Goal: Task Accomplishment & Management: Complete application form

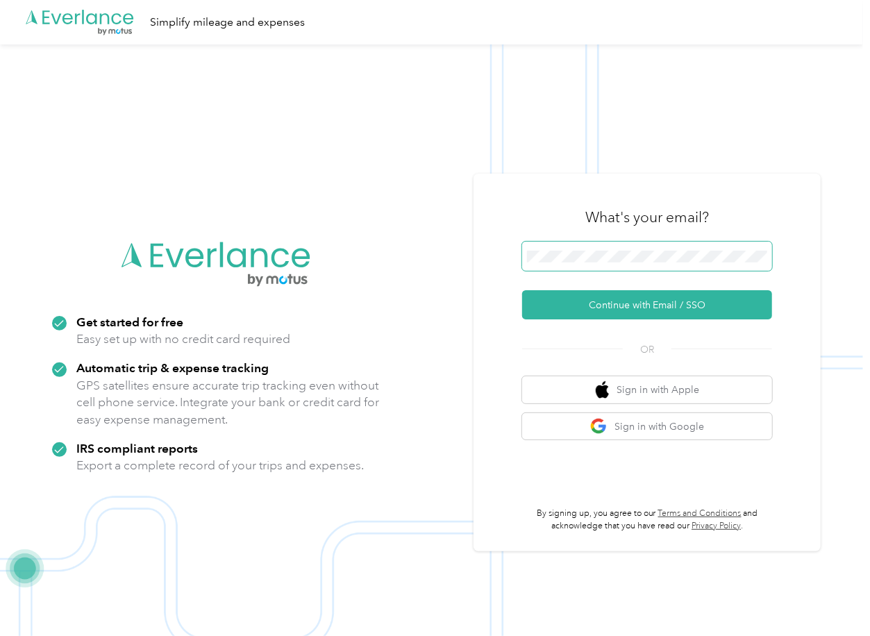
drag, startPoint x: 624, startPoint y: 239, endPoint x: 614, endPoint y: 248, distance: 13.3
click at [624, 239] on div "What's your email?" at bounding box center [647, 217] width 250 height 49
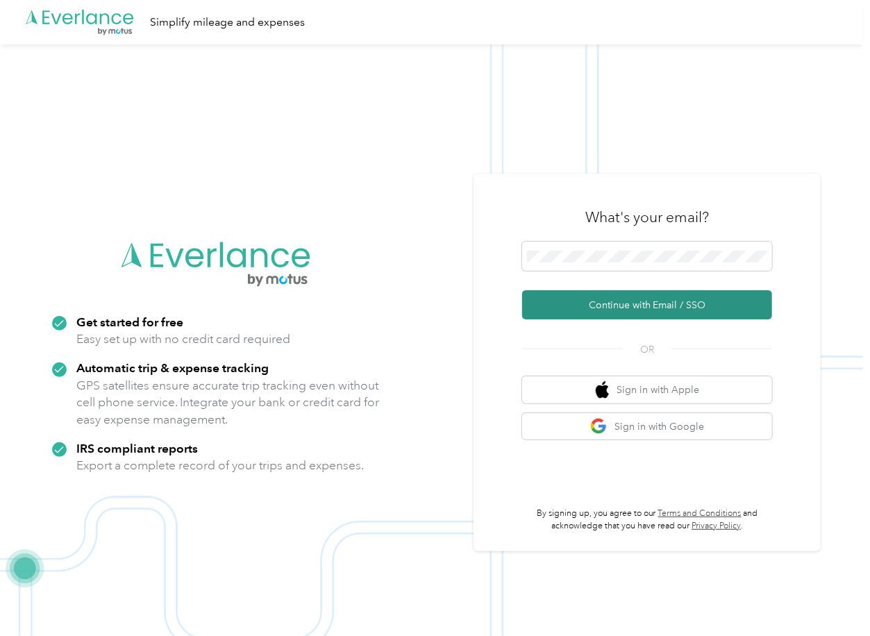
click at [574, 297] on button "Continue with Email / SSO" at bounding box center [647, 304] width 250 height 29
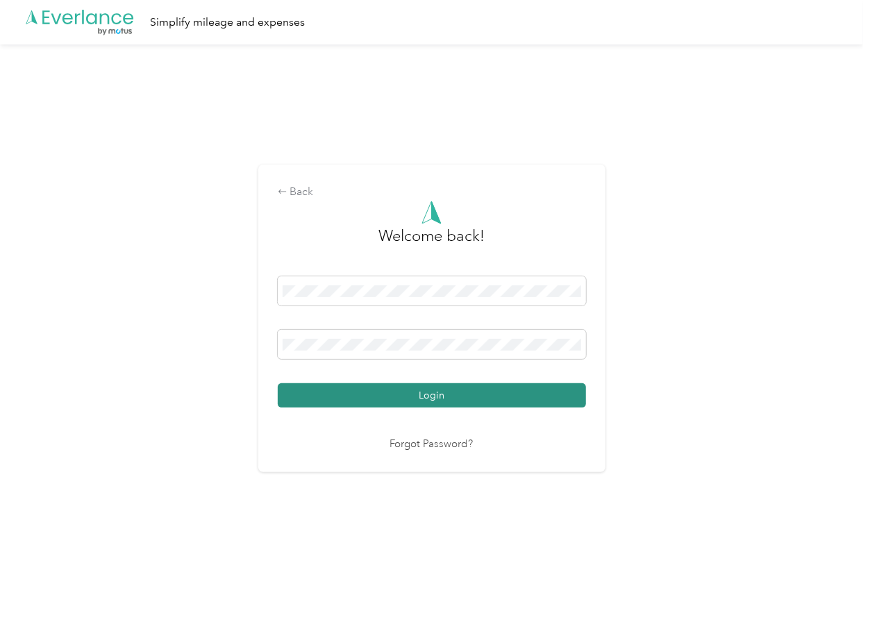
click at [368, 398] on button "Login" at bounding box center [432, 395] width 308 height 24
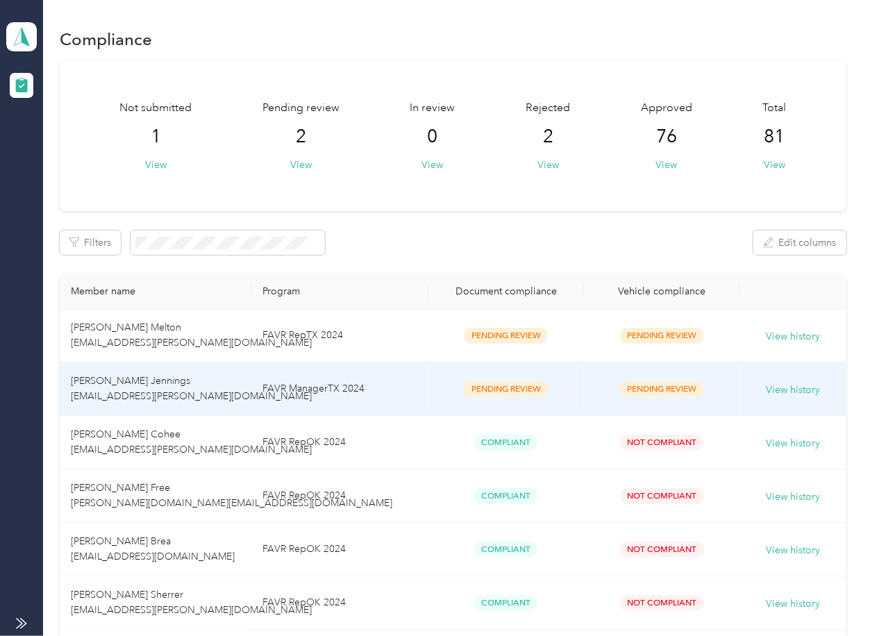
click at [197, 342] on span "[PERSON_NAME] Melton [EMAIL_ADDRESS][PERSON_NAME][DOMAIN_NAME]" at bounding box center [191, 335] width 241 height 27
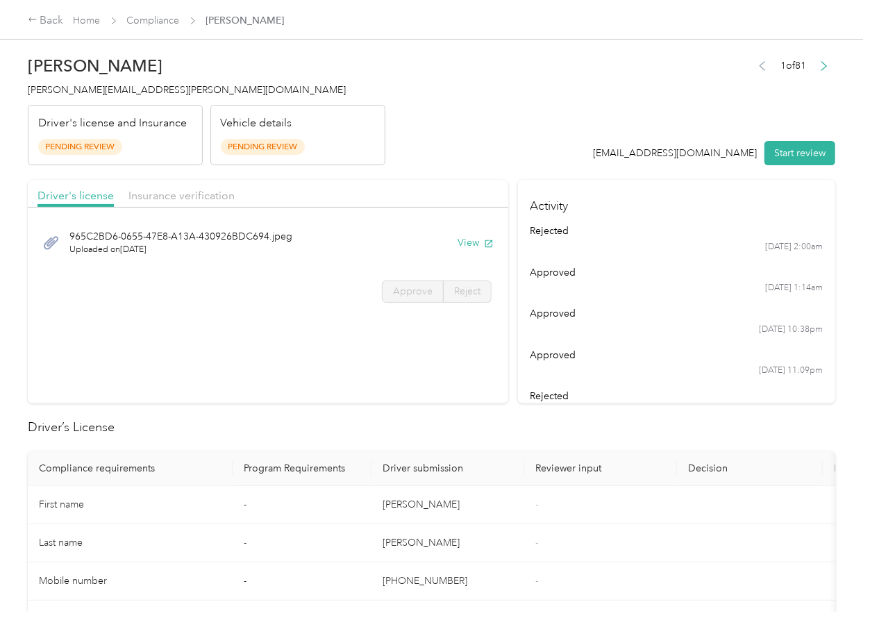
click at [463, 151] on header "[PERSON_NAME] Melton [EMAIL_ADDRESS][PERSON_NAME][DOMAIN_NAME] Driver's license…" at bounding box center [432, 107] width 808 height 117
click at [459, 243] on button "View" at bounding box center [476, 243] width 36 height 15
click at [449, 162] on header "[PERSON_NAME] Melton [EMAIL_ADDRESS][PERSON_NAME][DOMAIN_NAME] Driver's license…" at bounding box center [432, 107] width 808 height 117
click at [197, 204] on div "Insurance verification" at bounding box center [182, 196] width 106 height 17
click at [200, 199] on span "Insurance verification" at bounding box center [182, 195] width 106 height 13
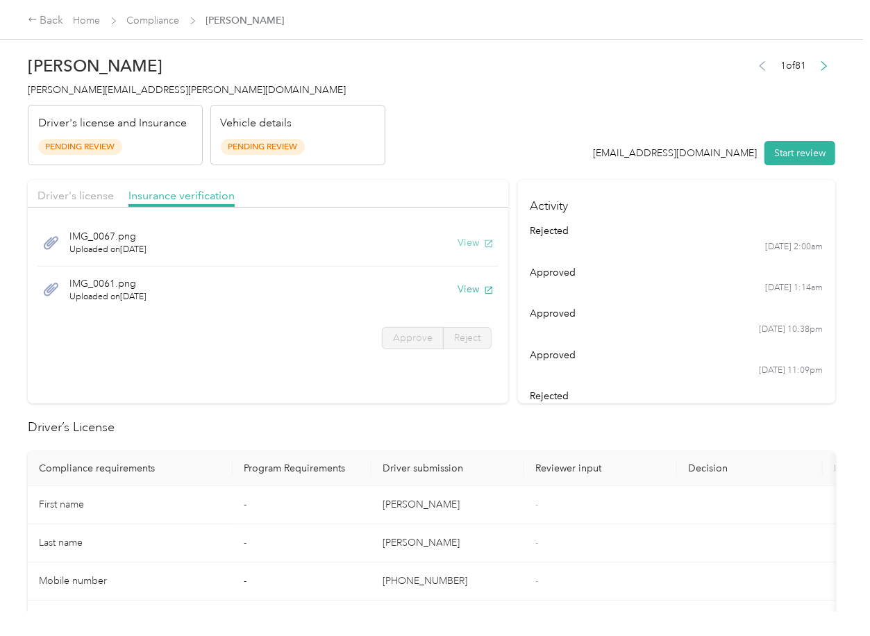
click at [465, 244] on button "View" at bounding box center [476, 243] width 36 height 15
click at [472, 297] on div "IMG_0061.png Uploaded on [DATE] View" at bounding box center [268, 290] width 461 height 47
click at [472, 292] on button "View" at bounding box center [476, 289] width 36 height 15
click at [512, 141] on header "[PERSON_NAME] Melton [EMAIL_ADDRESS][PERSON_NAME][DOMAIN_NAME] Driver's license…" at bounding box center [432, 107] width 808 height 117
click at [793, 160] on button "Start review" at bounding box center [800, 153] width 71 height 24
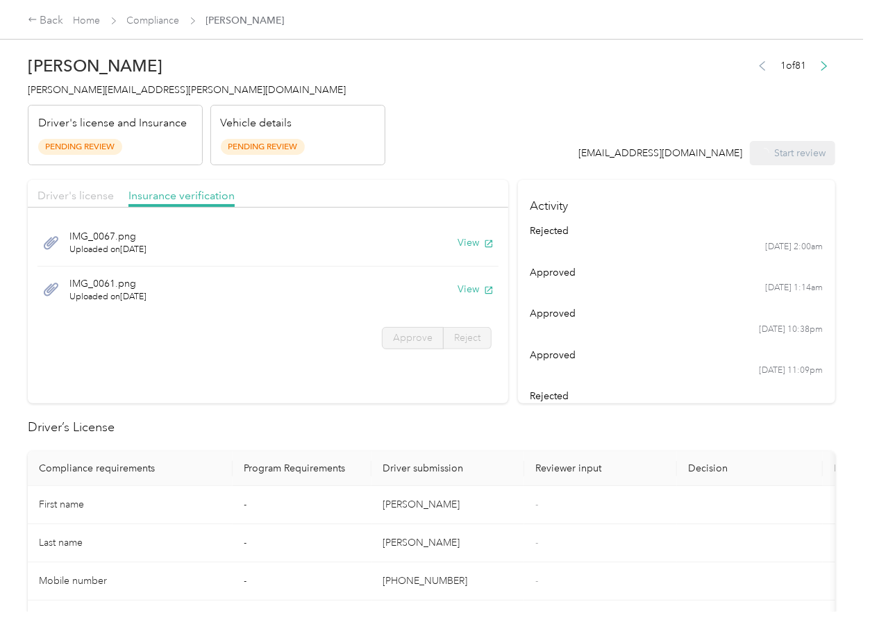
click at [84, 195] on span "Driver's license" at bounding box center [76, 195] width 76 height 13
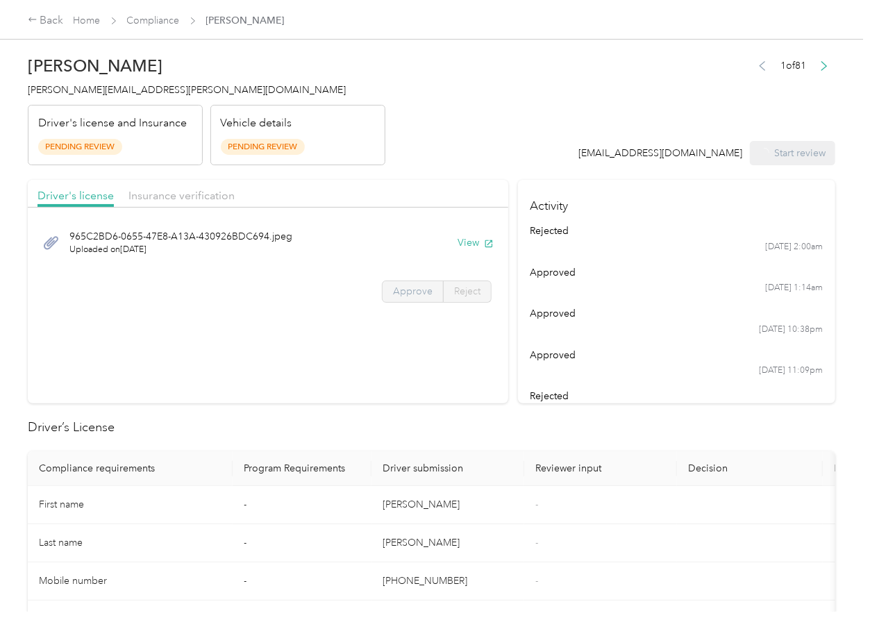
click at [412, 290] on span "Approve" at bounding box center [413, 292] width 40 height 12
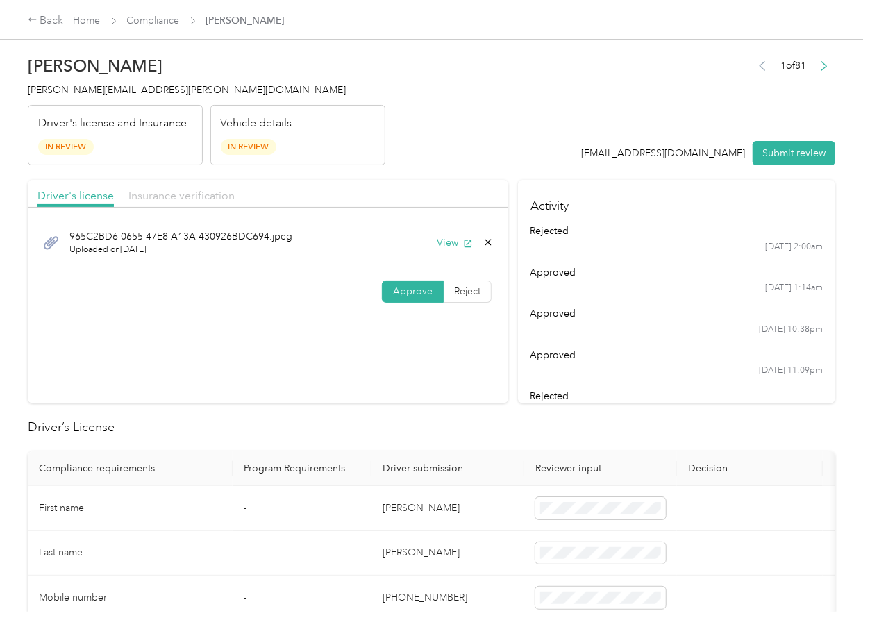
click at [204, 195] on span "Insurance verification" at bounding box center [182, 195] width 106 height 13
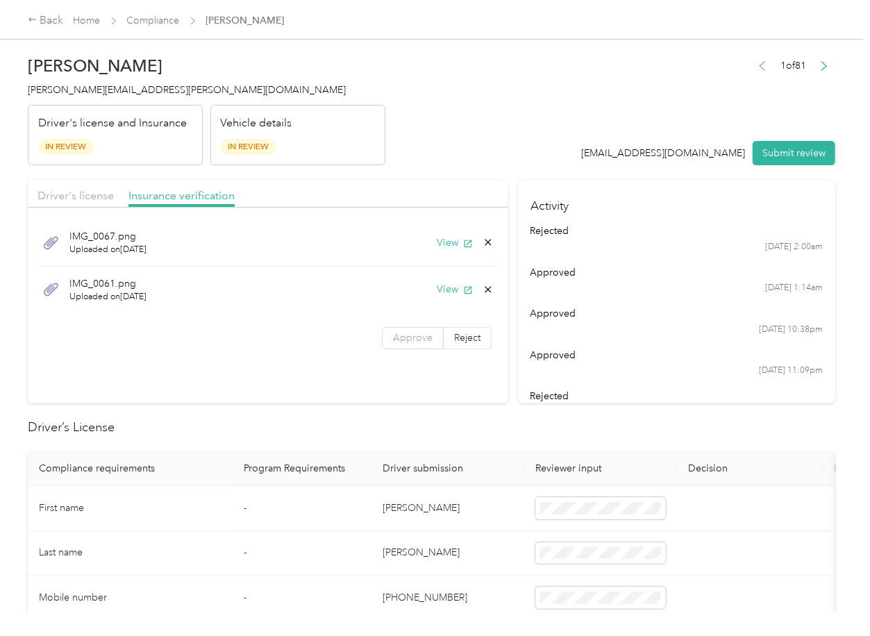
click at [405, 338] on span "Approve" at bounding box center [413, 338] width 40 height 12
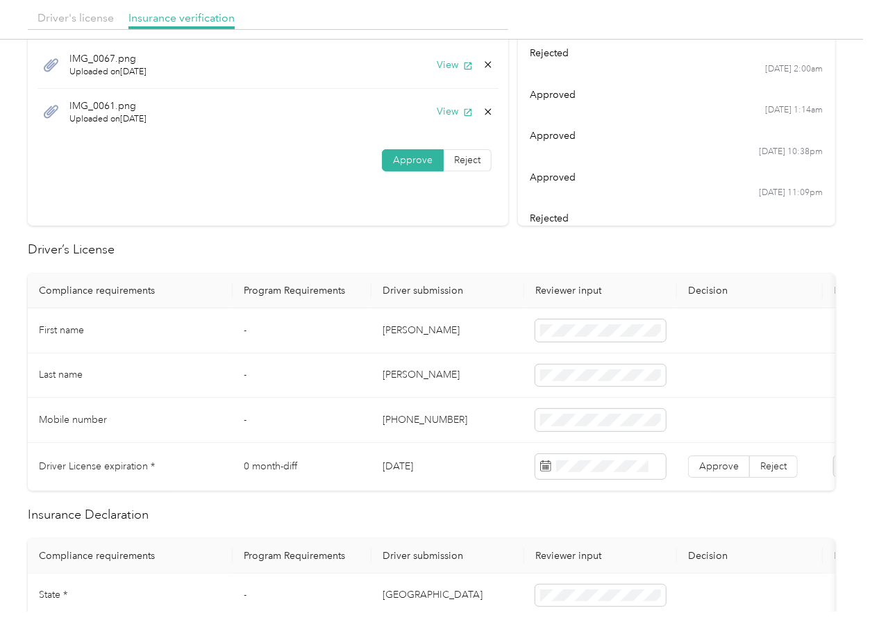
scroll to position [185, 0]
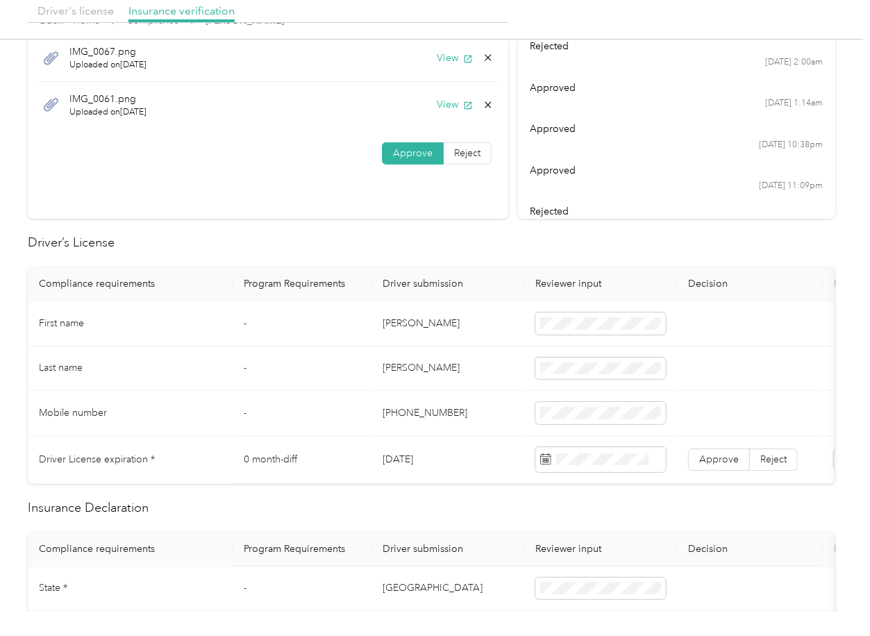
click at [407, 465] on td "[DATE]" at bounding box center [448, 460] width 153 height 48
copy td "[DATE]"
click at [575, 449] on span at bounding box center [601, 459] width 131 height 25
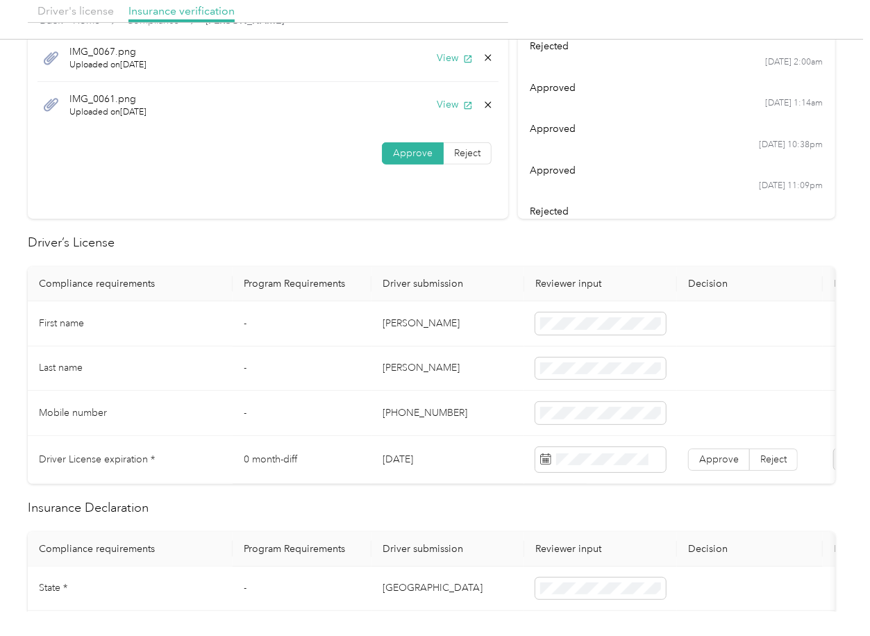
drag, startPoint x: 501, startPoint y: 243, endPoint x: 520, endPoint y: 283, distance: 44.4
click at [500, 244] on h2 "Driver’s License" at bounding box center [432, 242] width 808 height 19
click at [728, 459] on span "Approve" at bounding box center [720, 460] width 40 height 12
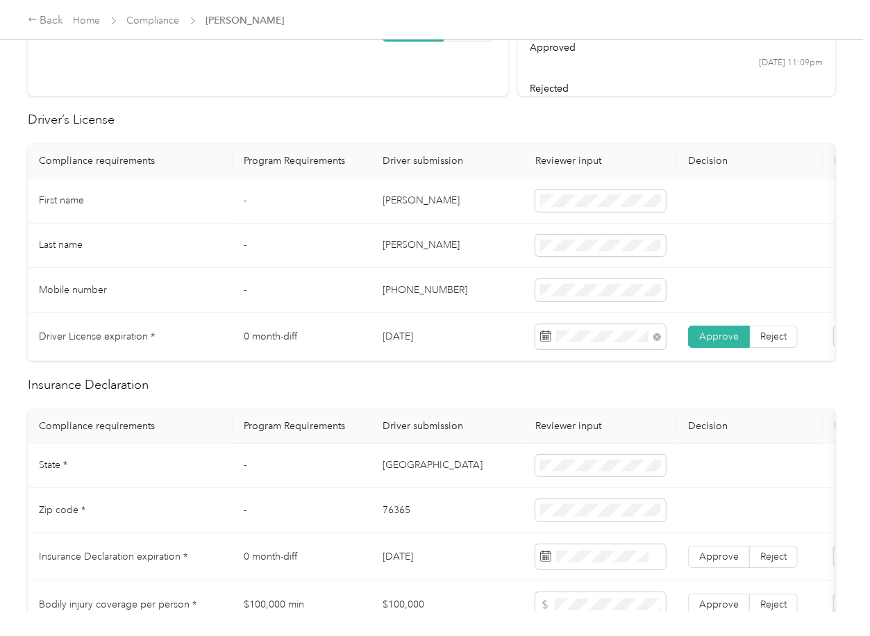
scroll to position [463, 0]
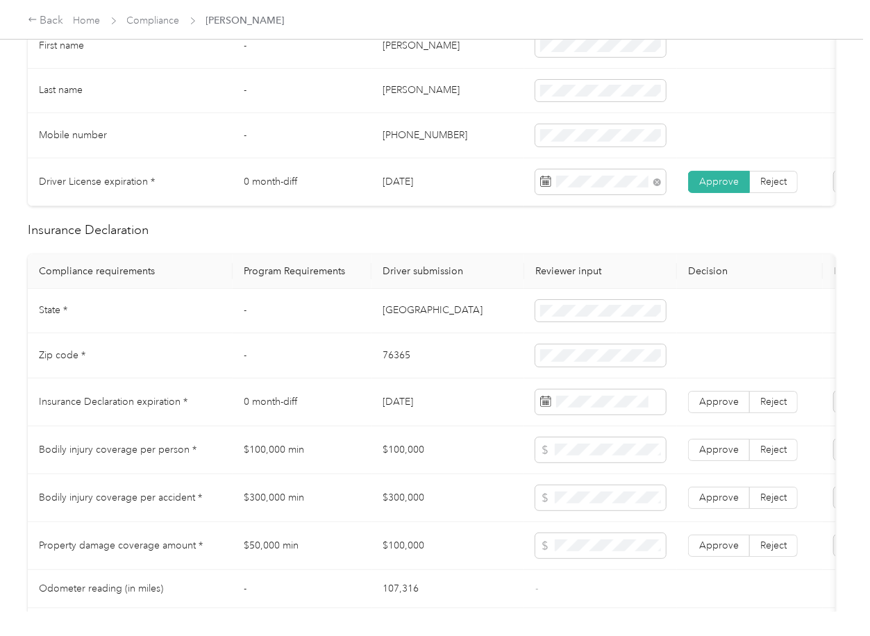
click at [381, 320] on td "[GEOGRAPHIC_DATA]" at bounding box center [448, 311] width 153 height 45
copy td "[GEOGRAPHIC_DATA]"
click at [587, 322] on span at bounding box center [601, 311] width 131 height 22
click at [399, 379] on td "76365" at bounding box center [448, 355] width 153 height 45
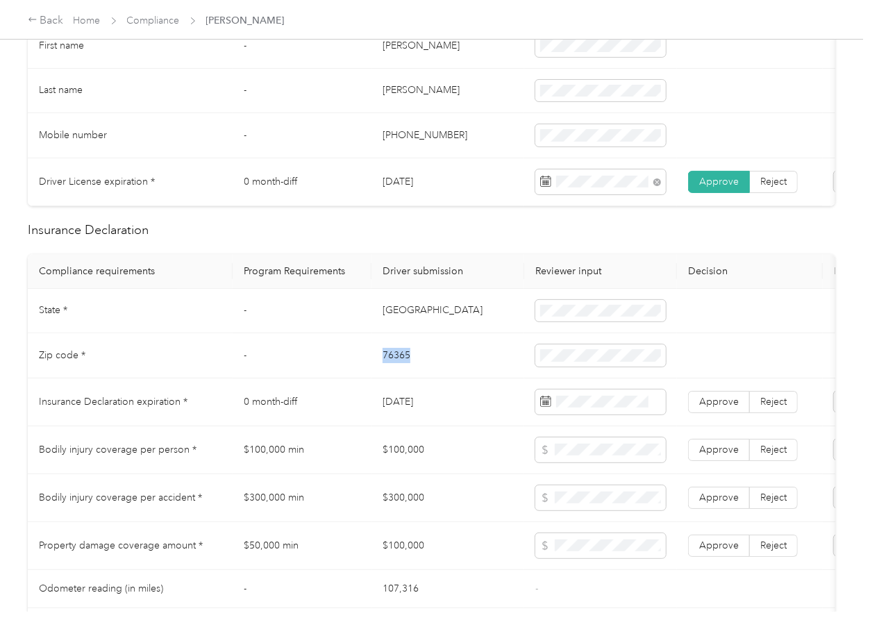
click at [399, 379] on td "76365" at bounding box center [448, 355] width 153 height 45
click at [398, 378] on td "76365" at bounding box center [448, 355] width 153 height 45
copy td "76365"
click at [441, 417] on td "[DATE]" at bounding box center [448, 403] width 153 height 48
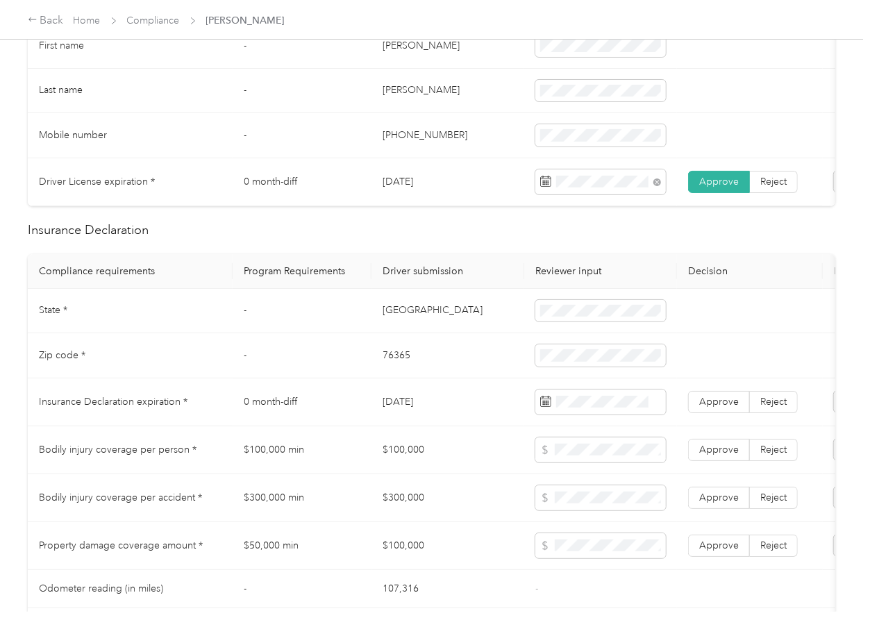
click at [441, 417] on td "[DATE]" at bounding box center [448, 403] width 153 height 48
copy td "[DATE]"
click at [442, 254] on div "Driver’s License Compliance requirements Program Requirements Driver submission…" at bounding box center [432, 562] width 808 height 1212
drag, startPoint x: 714, startPoint y: 417, endPoint x: 463, endPoint y: 376, distance: 254.1
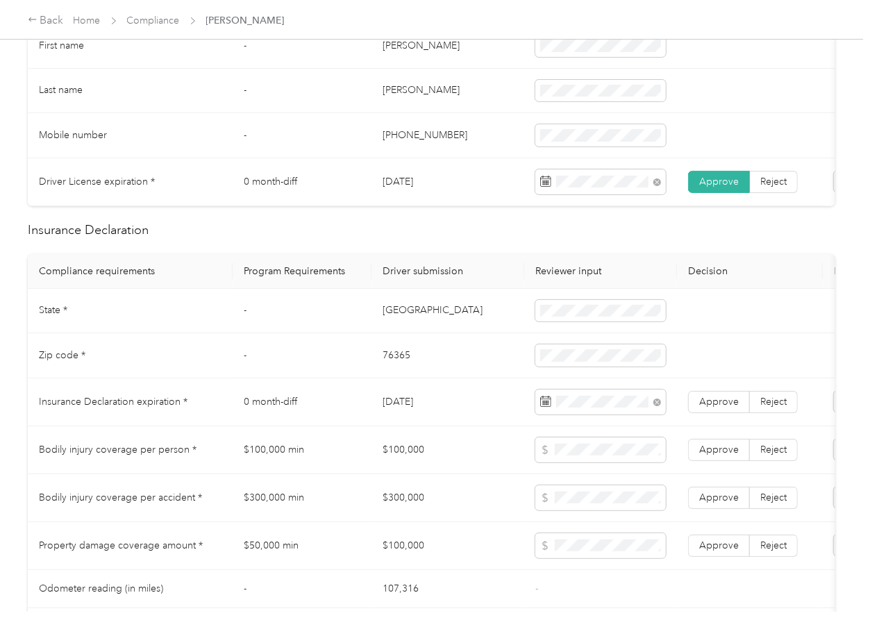
click at [714, 408] on span "Approve" at bounding box center [720, 402] width 40 height 12
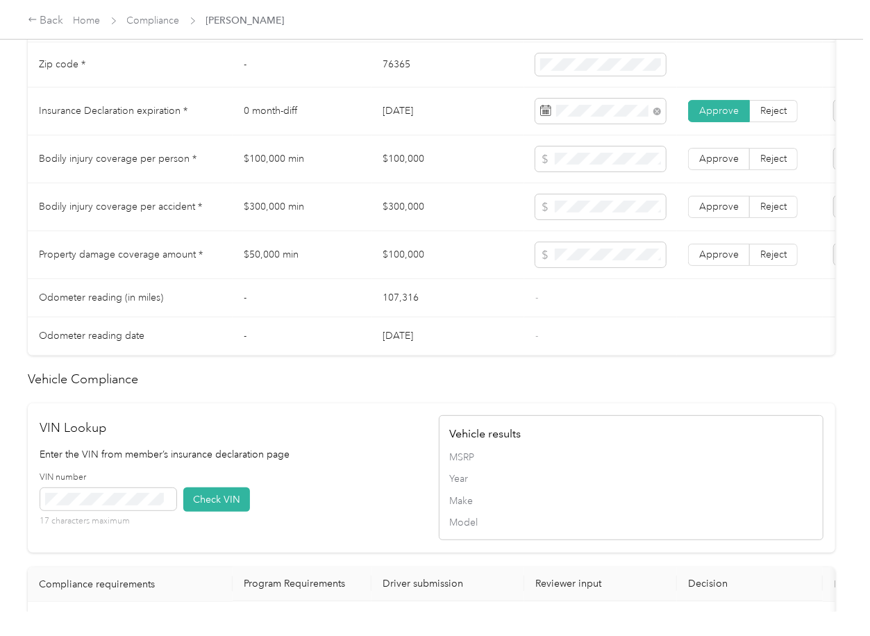
scroll to position [1167, 0]
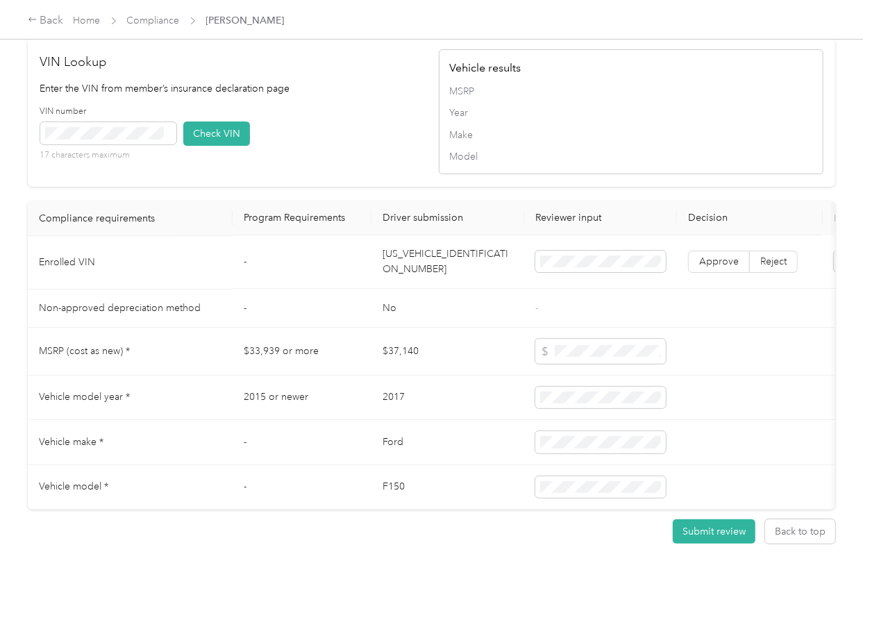
click at [420, 236] on td "[US_VEHICLE_IDENTIFICATION_NUMBER]" at bounding box center [448, 262] width 153 height 53
copy td "[US_VEHICLE_IDENTIFICATION_NUMBER]"
click at [165, 130] on icon at bounding box center [168, 133] width 6 height 6
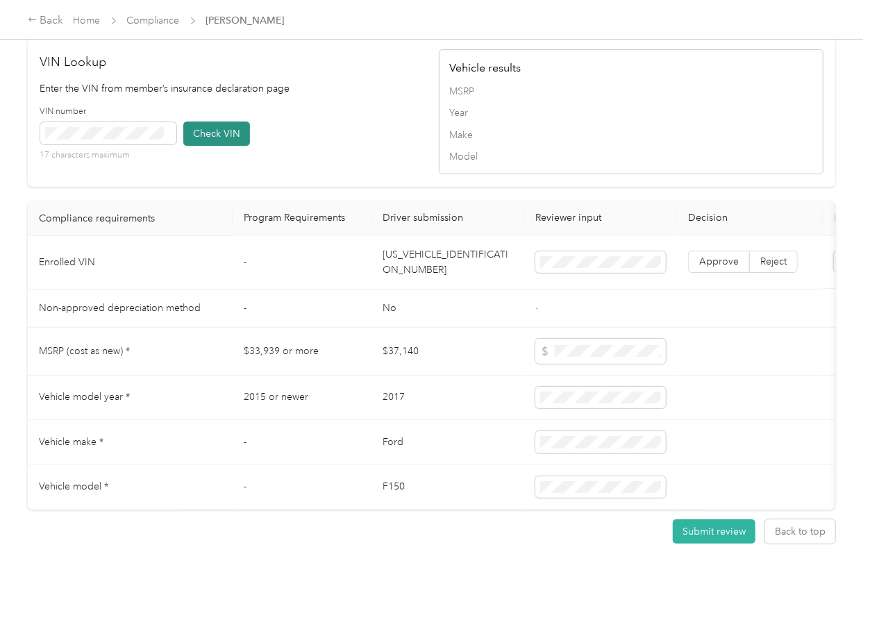
click at [200, 122] on button "Check VIN" at bounding box center [216, 134] width 67 height 24
click at [184, 122] on button "Check VIN" at bounding box center [216, 134] width 67 height 24
click at [704, 256] on span "Approve" at bounding box center [720, 262] width 40 height 12
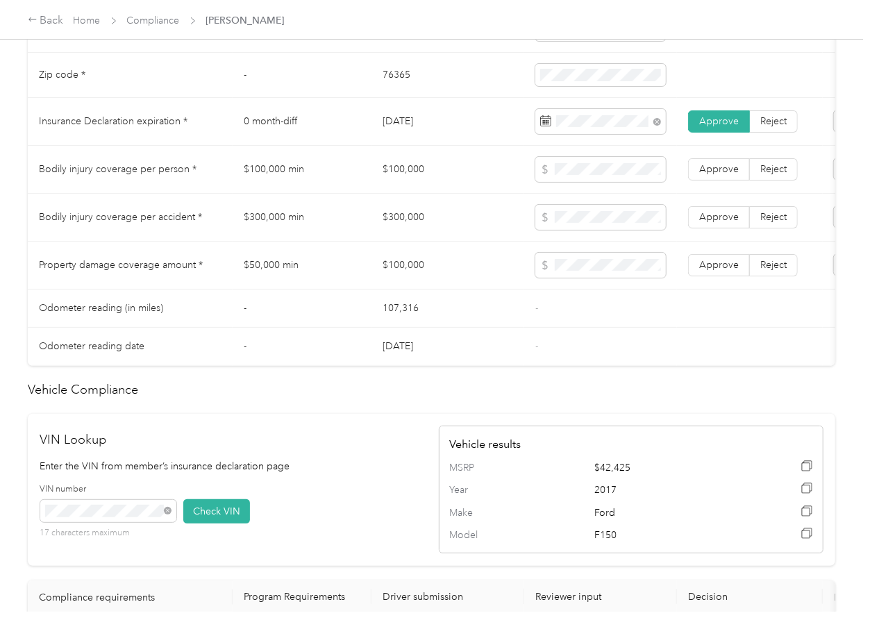
scroll to position [704, 0]
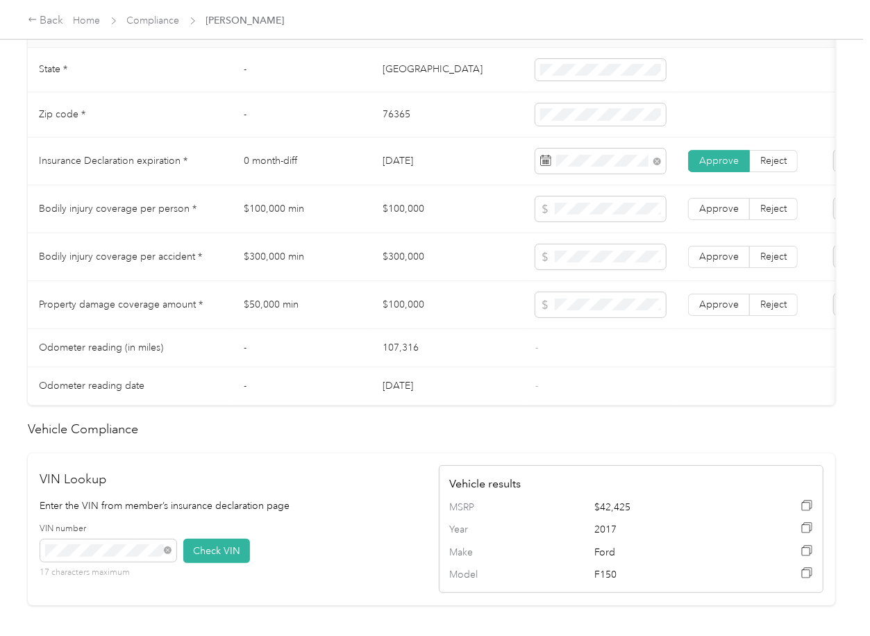
click at [387, 210] on td "$100,000" at bounding box center [448, 209] width 153 height 48
copy td "100,000"
click at [408, 274] on td "$300,000" at bounding box center [448, 257] width 153 height 48
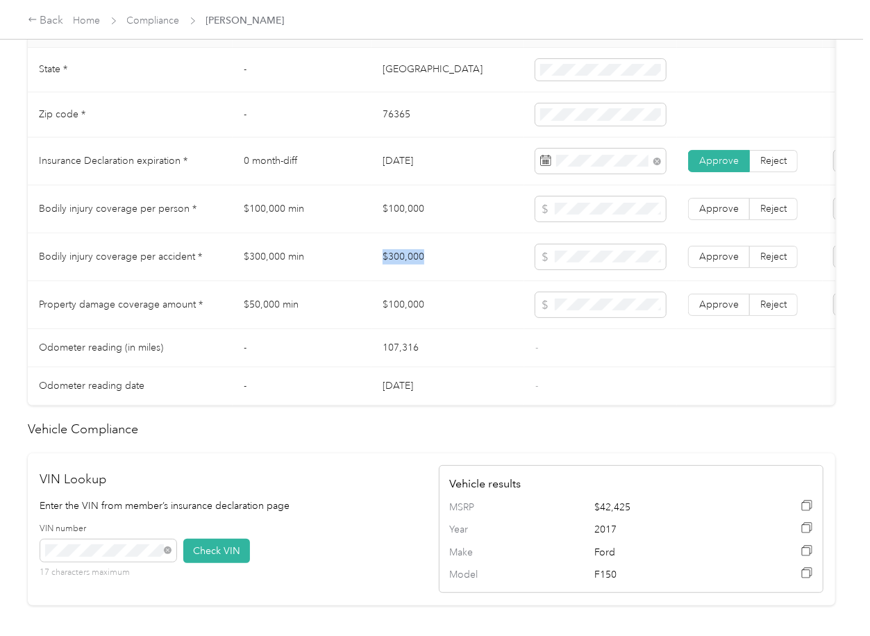
click at [408, 274] on td "$300,000" at bounding box center [448, 257] width 153 height 48
copy td "$300,000"
click at [589, 260] on span at bounding box center [601, 257] width 131 height 25
click at [703, 263] on span "Approve" at bounding box center [720, 257] width 40 height 12
click at [716, 215] on span "Approve" at bounding box center [720, 209] width 40 height 12
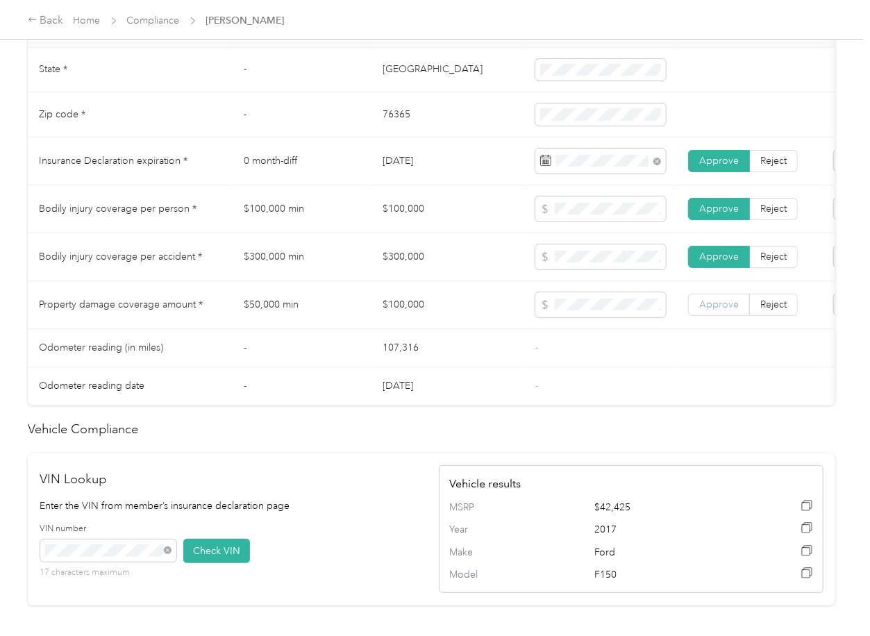
click at [723, 311] on span "Approve" at bounding box center [720, 305] width 40 height 12
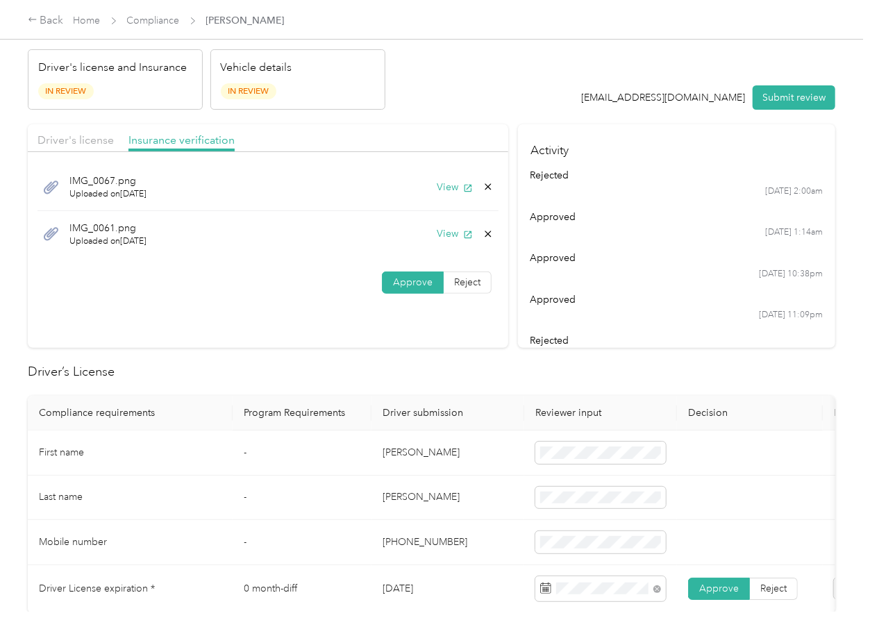
scroll to position [0, 0]
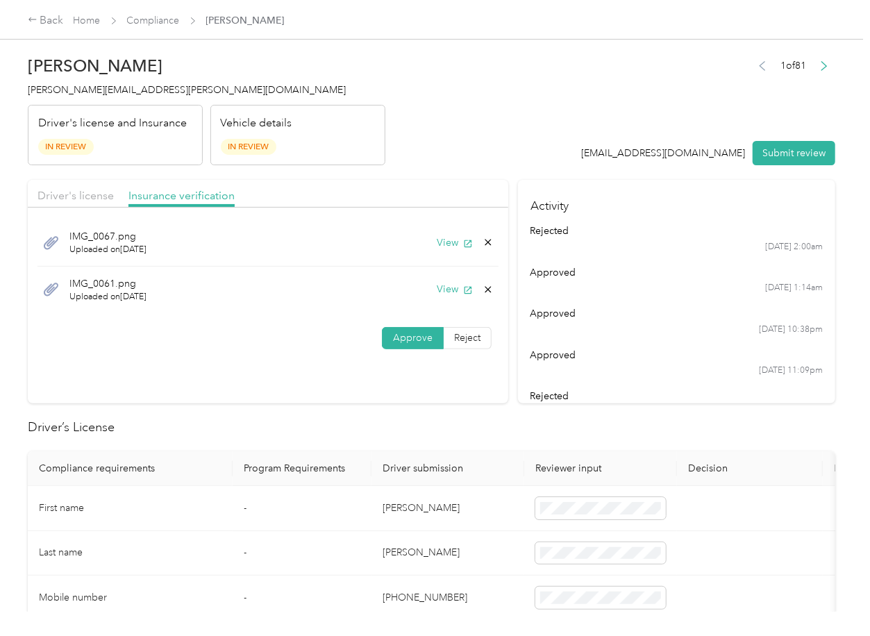
click at [395, 157] on header "[PERSON_NAME] Melton [EMAIL_ADDRESS][PERSON_NAME][DOMAIN_NAME] Driver's license…" at bounding box center [432, 107] width 808 height 117
click at [483, 290] on icon at bounding box center [488, 289] width 11 height 11
drag, startPoint x: 445, startPoint y: 296, endPoint x: 430, endPoint y: 296, distance: 14.6
click at [443, 296] on button "Yes" at bounding box center [449, 299] width 27 height 22
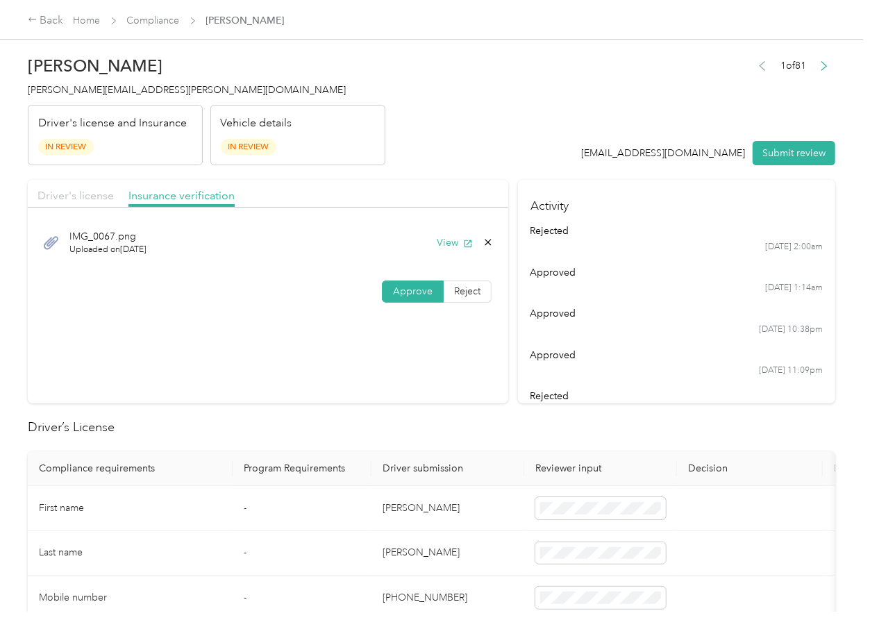
click at [51, 190] on span "Driver's license" at bounding box center [76, 195] width 76 height 13
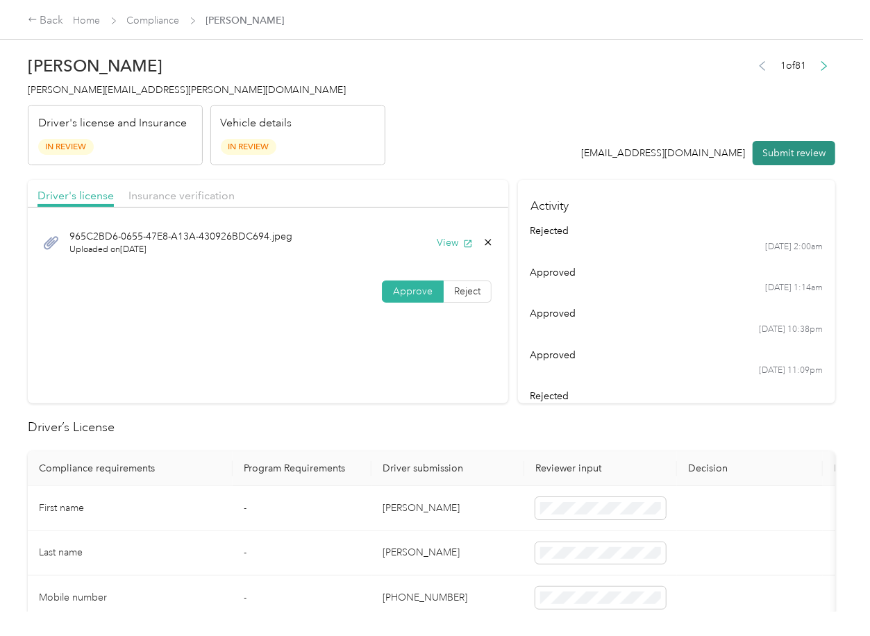
click at [797, 151] on button "Submit review" at bounding box center [794, 153] width 83 height 24
click at [119, 87] on span "[PERSON_NAME][EMAIL_ADDRESS][PERSON_NAME][DOMAIN_NAME]" at bounding box center [187, 90] width 318 height 12
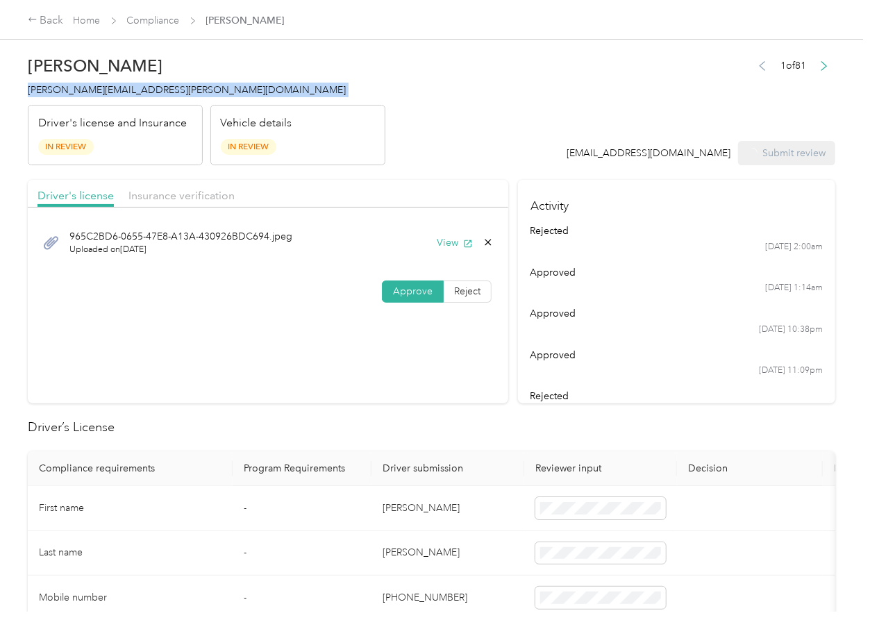
click at [119, 87] on span "[PERSON_NAME][EMAIL_ADDRESS][PERSON_NAME][DOMAIN_NAME]" at bounding box center [187, 90] width 318 height 12
copy span "[PERSON_NAME][EMAIL_ADDRESS][PERSON_NAME][DOMAIN_NAME]"
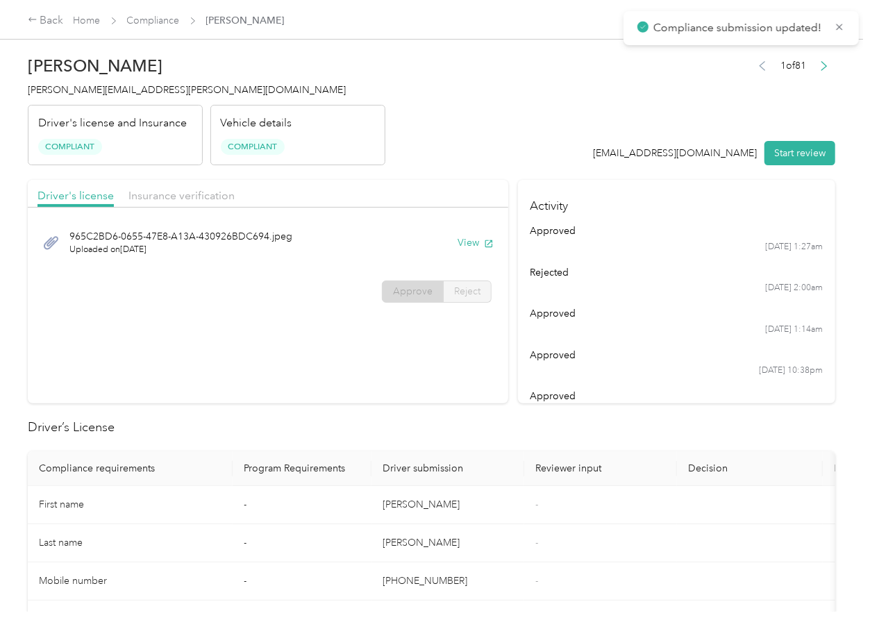
click at [627, 395] on div "approved" at bounding box center [677, 396] width 293 height 15
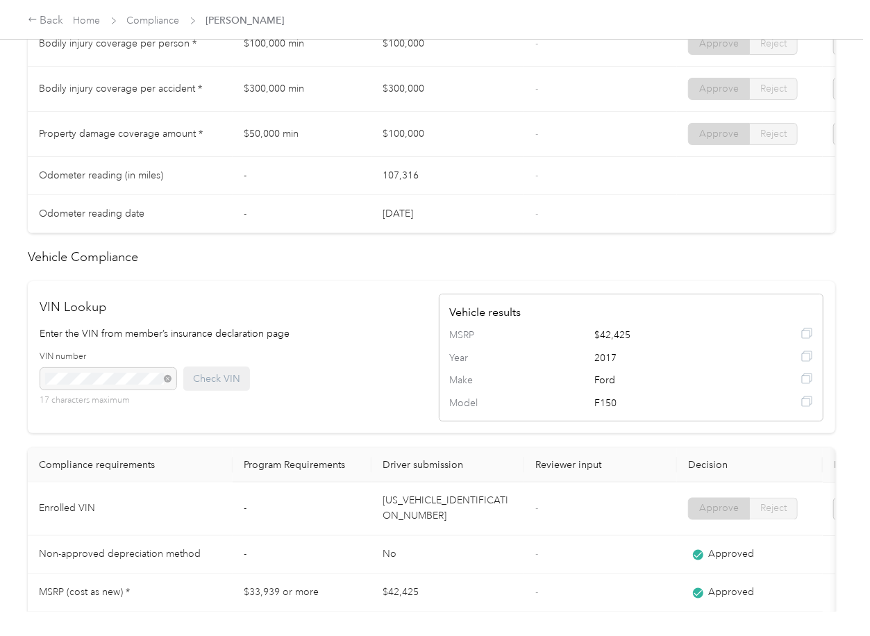
scroll to position [538, 0]
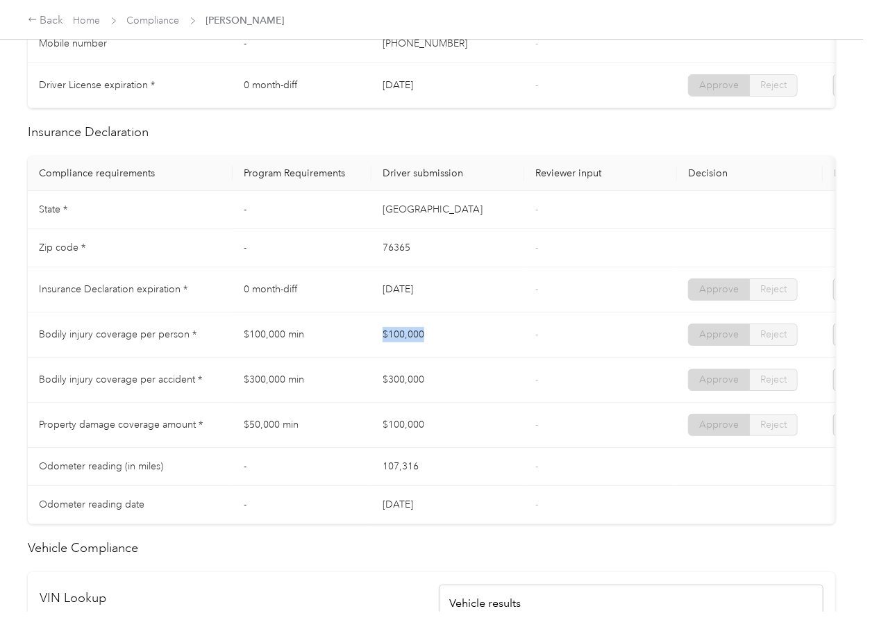
drag, startPoint x: 415, startPoint y: 333, endPoint x: 431, endPoint y: 333, distance: 16.0
click at [431, 333] on td "$100,000" at bounding box center [448, 335] width 153 height 45
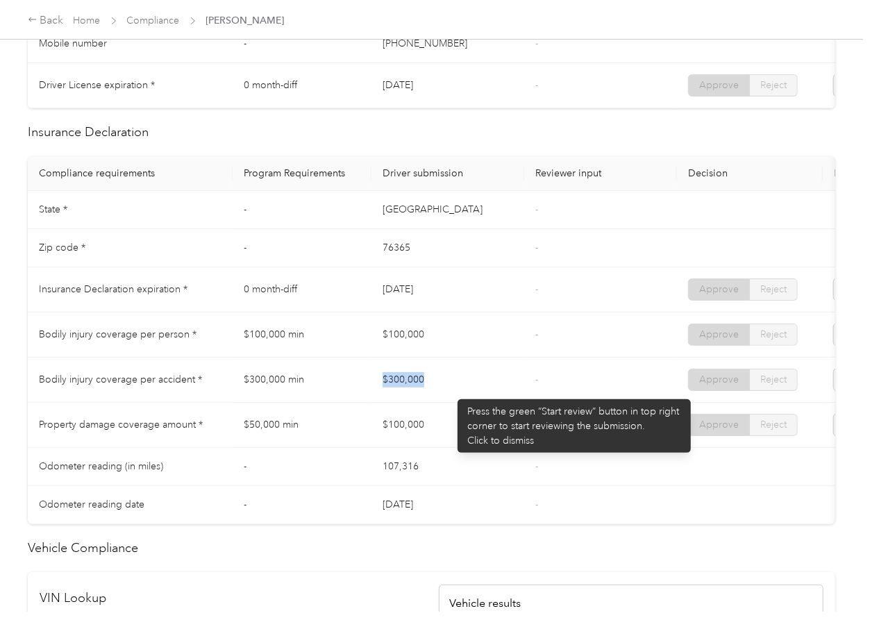
drag, startPoint x: 451, startPoint y: 393, endPoint x: 496, endPoint y: 403, distance: 46.3
click at [481, 397] on td "$300,000" at bounding box center [448, 380] width 153 height 45
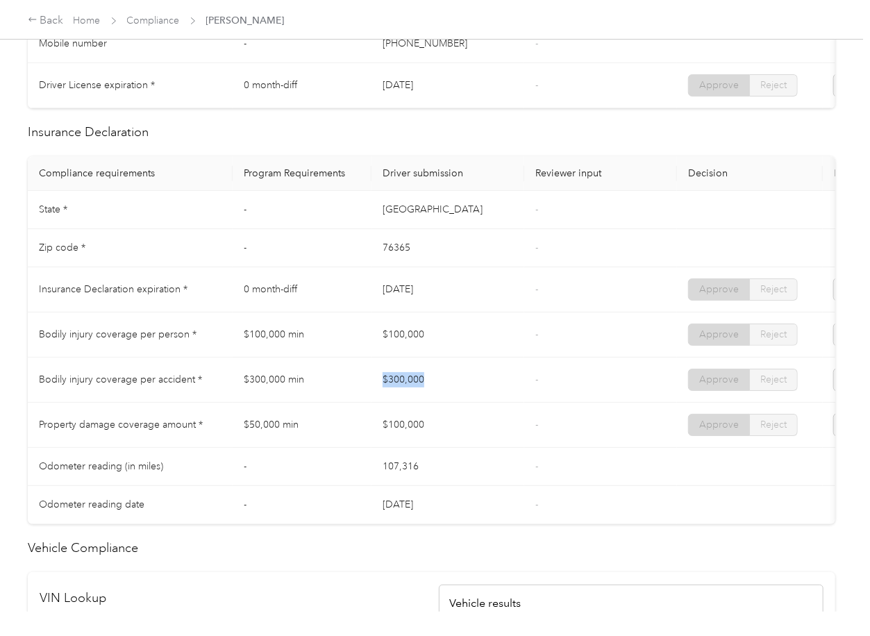
click at [503, 403] on td "$300,000" at bounding box center [448, 380] width 153 height 45
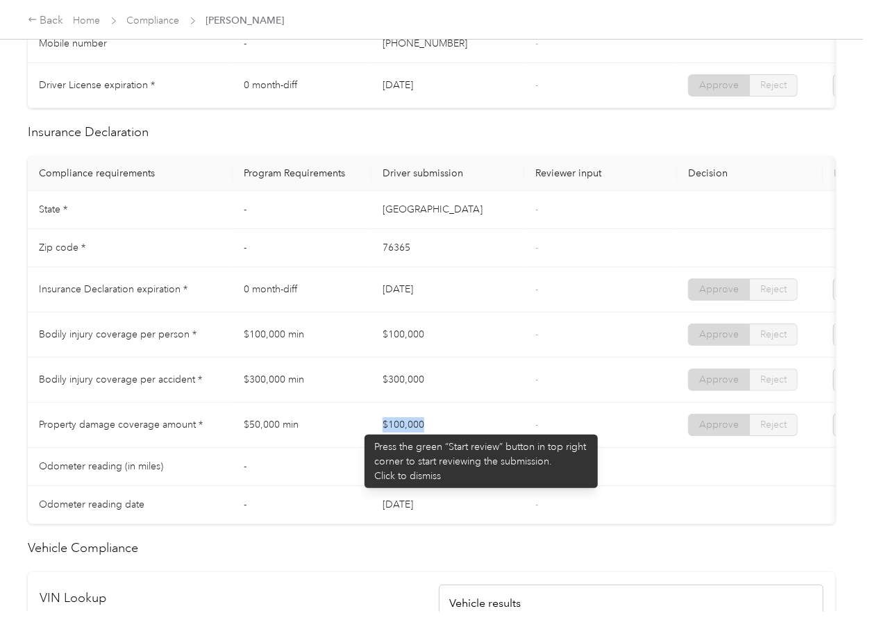
drag, startPoint x: 357, startPoint y: 428, endPoint x: 497, endPoint y: 430, distance: 140.3
click at [497, 430] on tr "Property damage coverage amount * $50,000 min $100,000 - Approve Reject" at bounding box center [518, 425] width 980 height 45
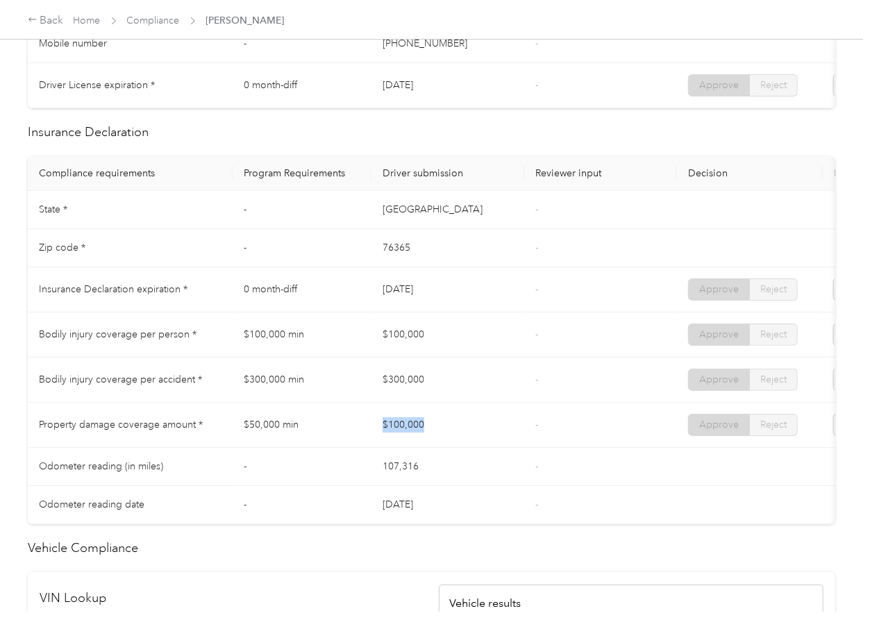
click at [497, 430] on td "$100,000" at bounding box center [448, 425] width 153 height 45
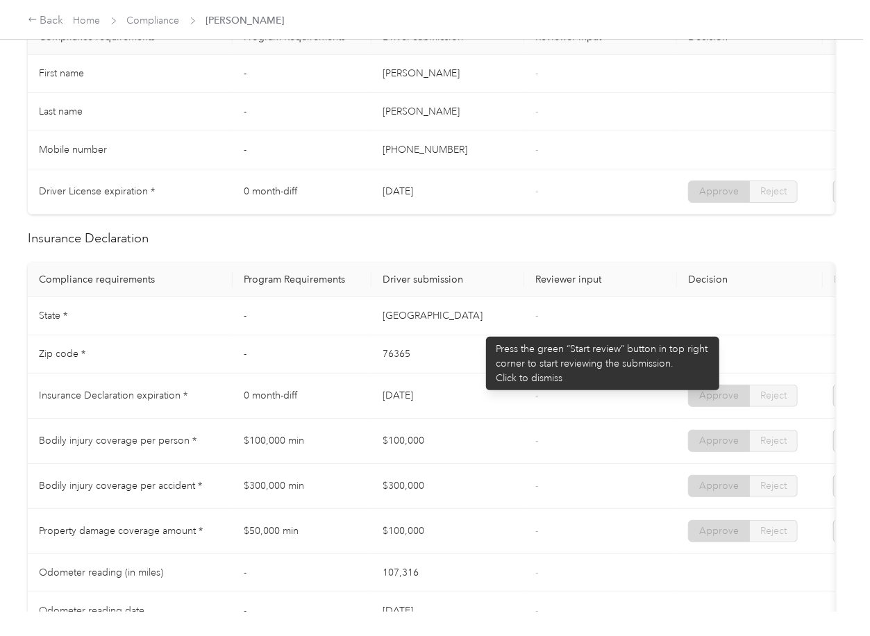
scroll to position [463, 0]
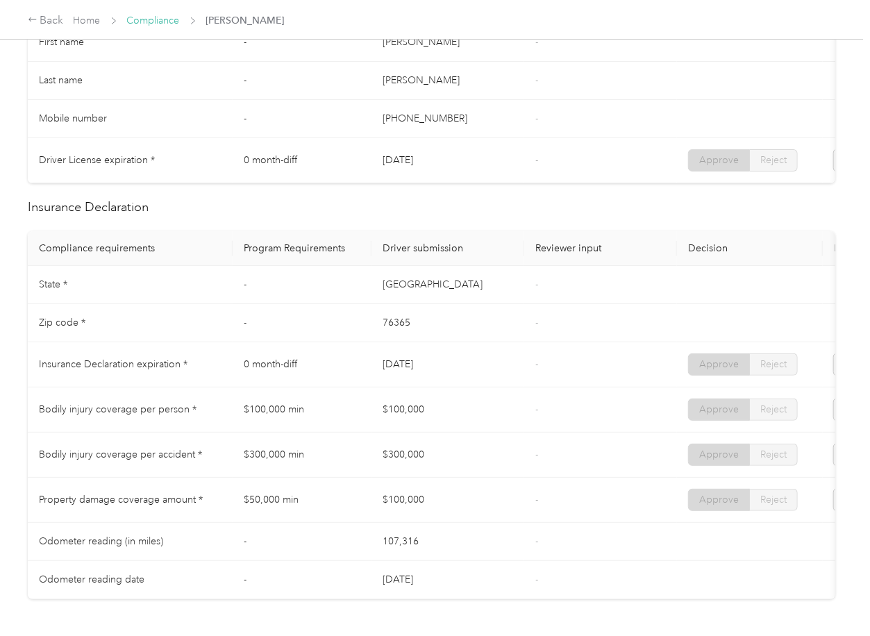
click at [170, 22] on link "Compliance" at bounding box center [153, 21] width 53 height 12
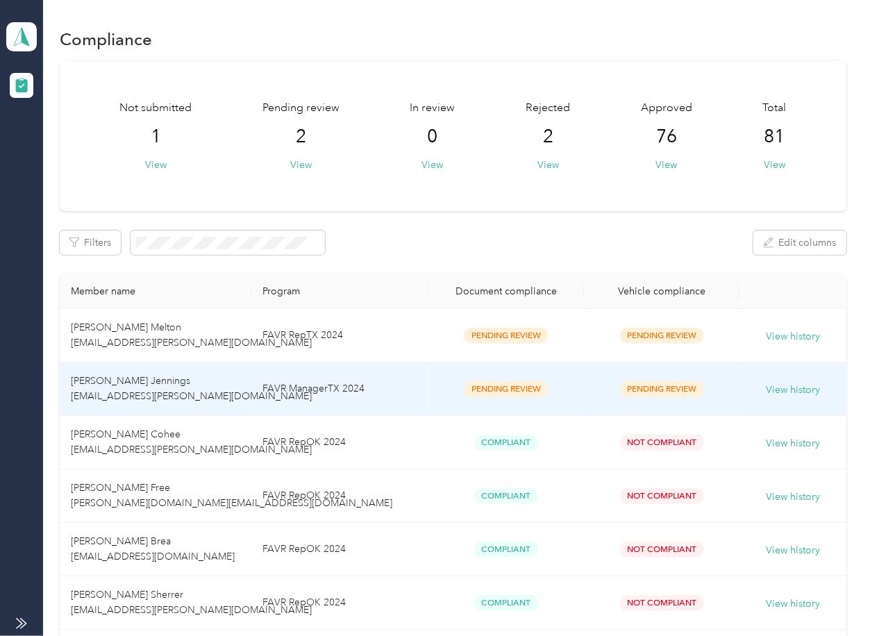
click at [159, 379] on td "[PERSON_NAME] Jennings [EMAIL_ADDRESS][PERSON_NAME][DOMAIN_NAME]" at bounding box center [155, 389] width 191 height 53
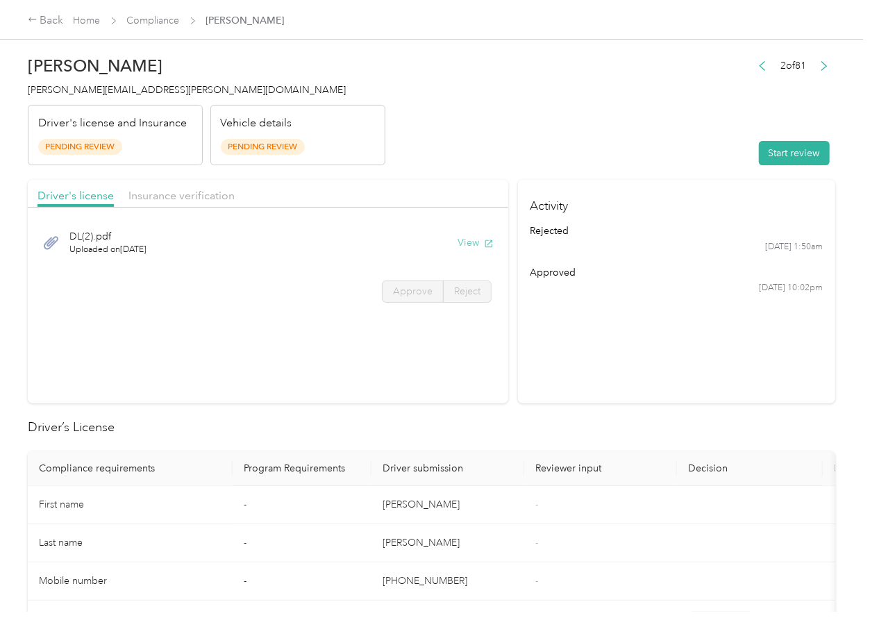
click at [473, 241] on button "View" at bounding box center [476, 243] width 36 height 15
drag, startPoint x: 450, startPoint y: 193, endPoint x: 297, endPoint y: 204, distance: 153.9
click at [449, 193] on div "Driver's license Insurance verification" at bounding box center [268, 194] width 481 height 28
click at [184, 203] on div "Insurance verification" at bounding box center [182, 196] width 106 height 17
click at [183, 200] on span "Insurance verification" at bounding box center [182, 195] width 106 height 13
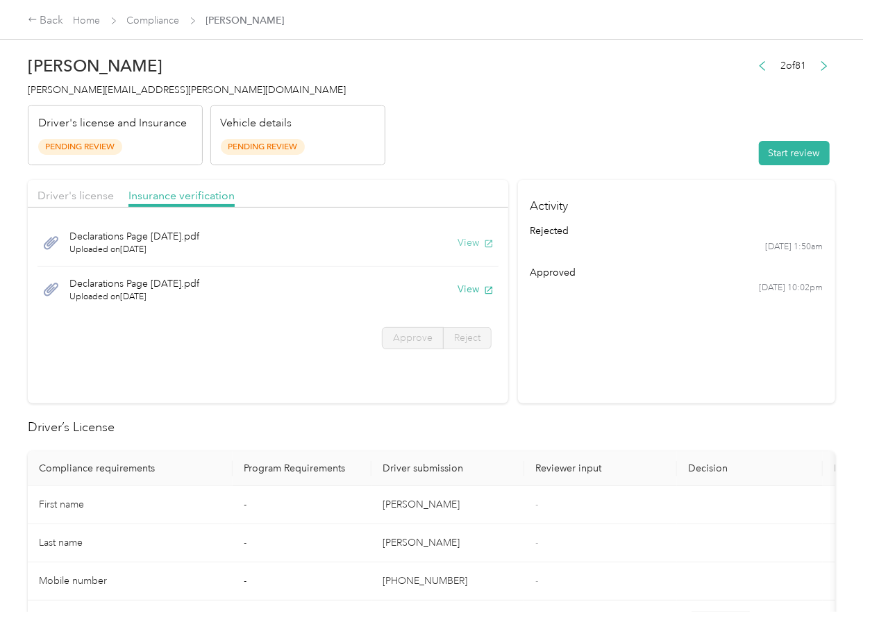
click at [468, 241] on button "View" at bounding box center [476, 243] width 36 height 15
drag, startPoint x: 472, startPoint y: 290, endPoint x: 486, endPoint y: 258, distance: 35.1
click at [472, 290] on button "View" at bounding box center [476, 289] width 36 height 15
drag, startPoint x: 556, startPoint y: 153, endPoint x: 575, endPoint y: 151, distance: 18.1
click at [556, 153] on header "[PERSON_NAME] Jennings [EMAIL_ADDRESS][PERSON_NAME][DOMAIN_NAME] Driver's licen…" at bounding box center [432, 107] width 808 height 117
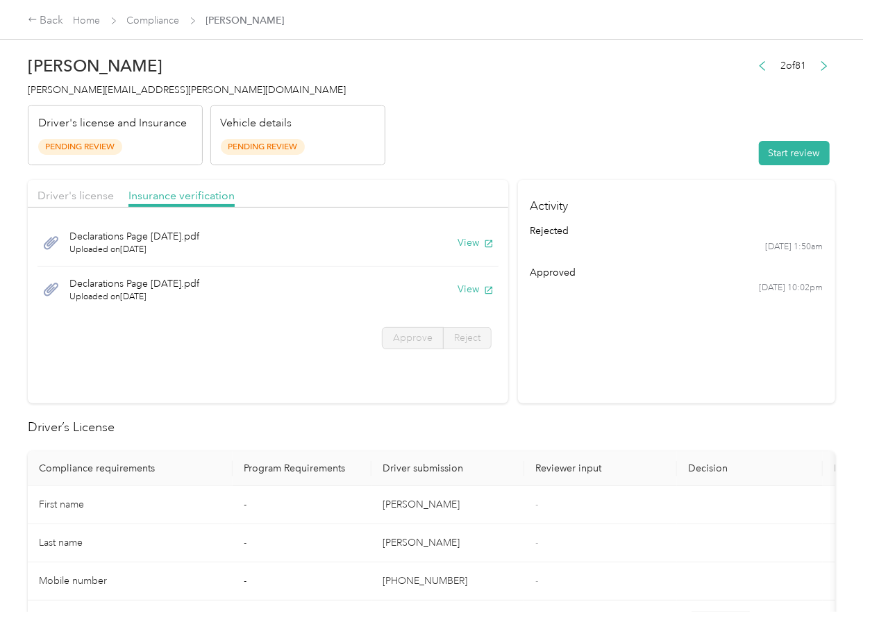
drag, startPoint x: 775, startPoint y: 150, endPoint x: 734, endPoint y: 84, distance: 78.1
click at [775, 150] on button "Start review" at bounding box center [794, 153] width 71 height 24
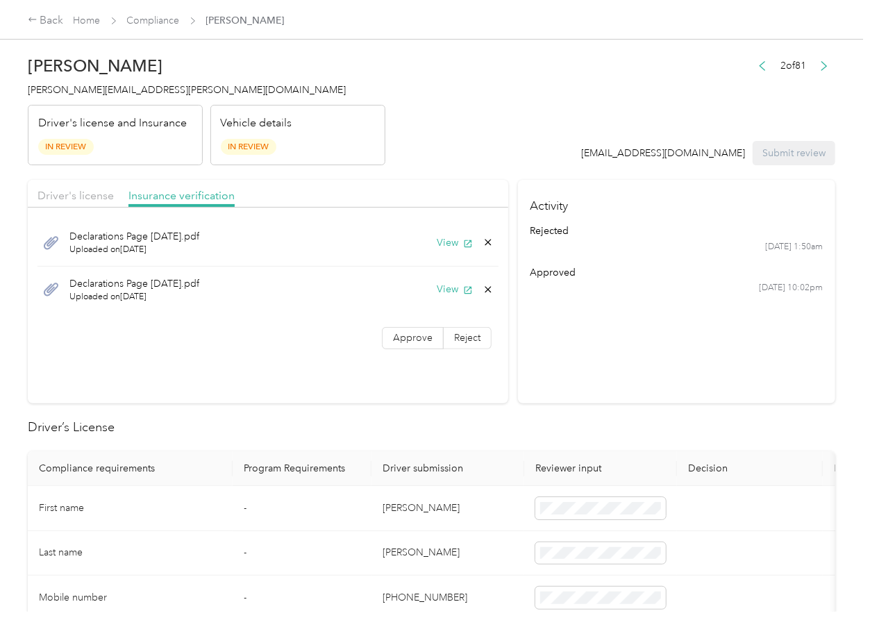
drag, startPoint x: 44, startPoint y: 193, endPoint x: 72, endPoint y: 204, distance: 29.7
click at [44, 193] on span "Driver's license" at bounding box center [76, 195] width 76 height 13
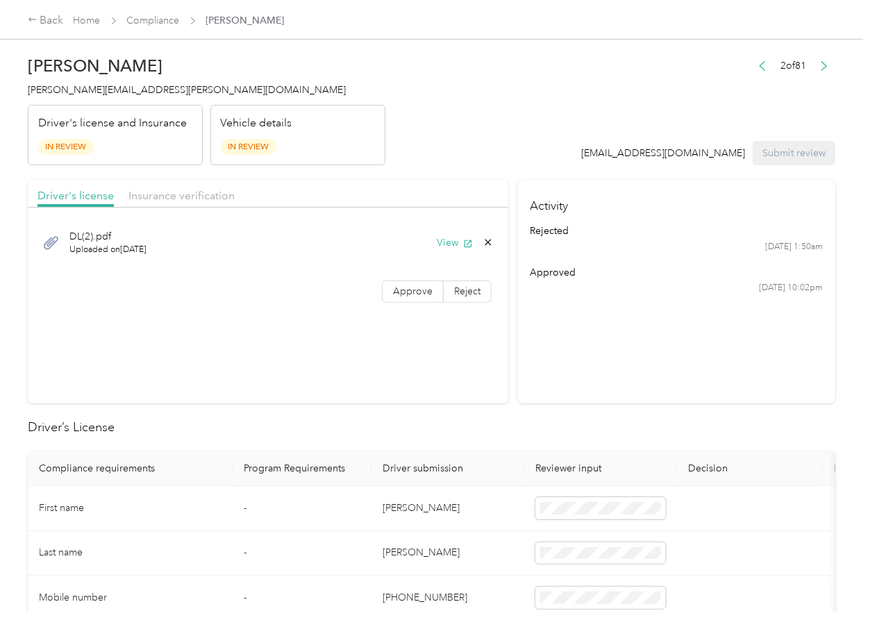
drag, startPoint x: 404, startPoint y: 296, endPoint x: 286, endPoint y: 249, distance: 127.6
click at [404, 295] on span "Approve" at bounding box center [413, 292] width 40 height 12
click at [202, 183] on div "Driver's license Insurance verification" at bounding box center [268, 194] width 481 height 28
click at [190, 195] on span "Insurance verification" at bounding box center [182, 195] width 106 height 13
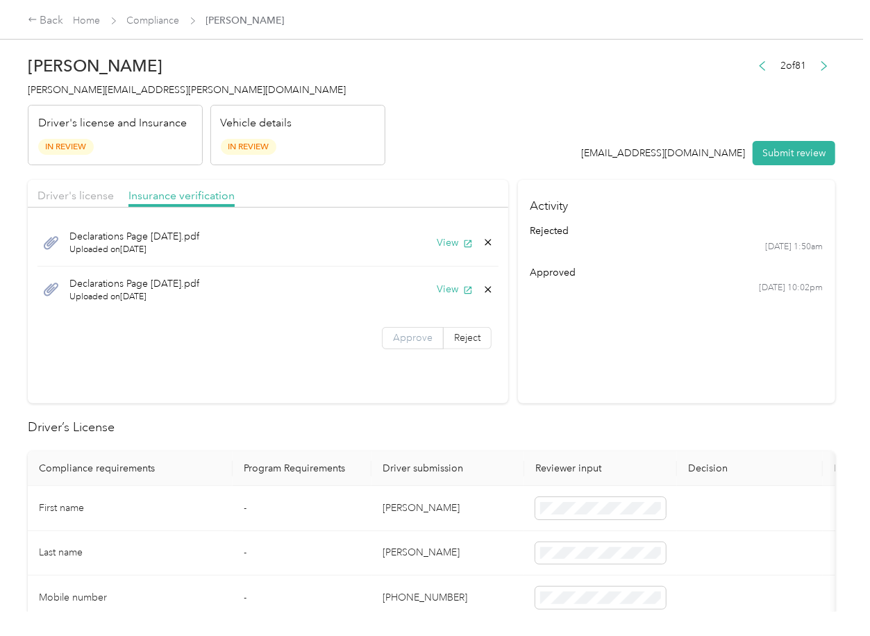
drag, startPoint x: 398, startPoint y: 339, endPoint x: 348, endPoint y: 507, distance: 175.4
click at [398, 340] on span "Approve" at bounding box center [413, 338] width 40 height 12
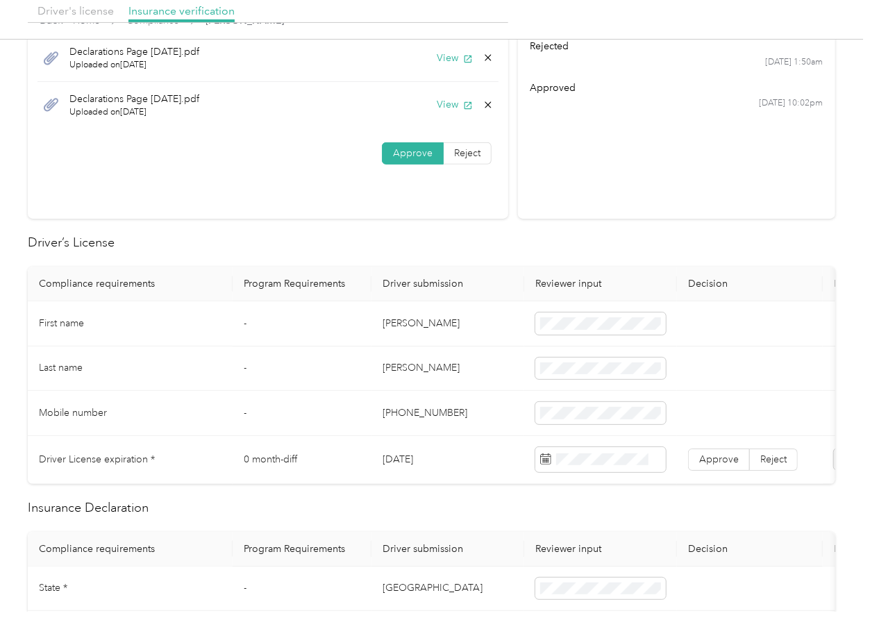
scroll to position [278, 0]
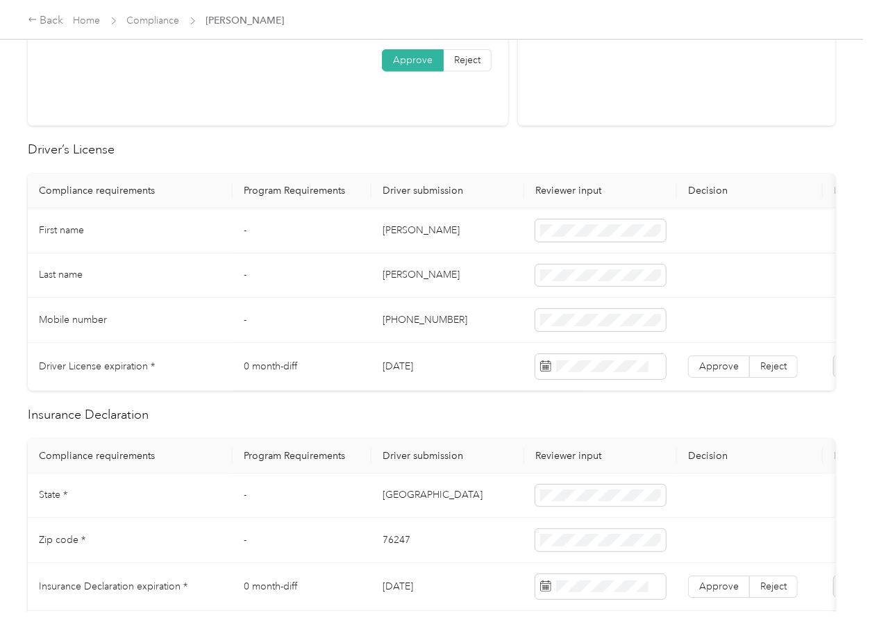
click at [417, 370] on td "[DATE]" at bounding box center [448, 367] width 153 height 48
copy td "[DATE]"
click at [721, 370] on span "Approve" at bounding box center [720, 367] width 40 height 12
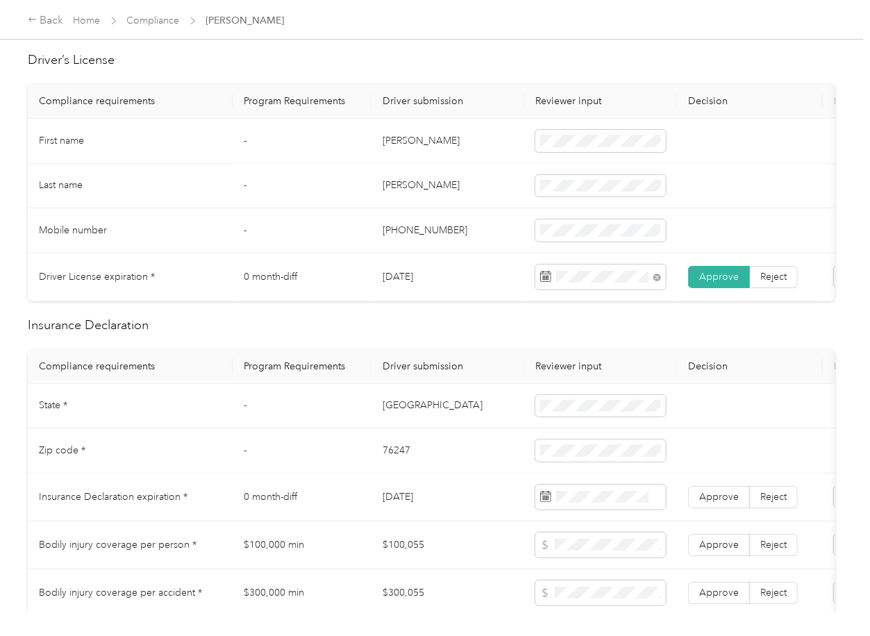
scroll to position [463, 0]
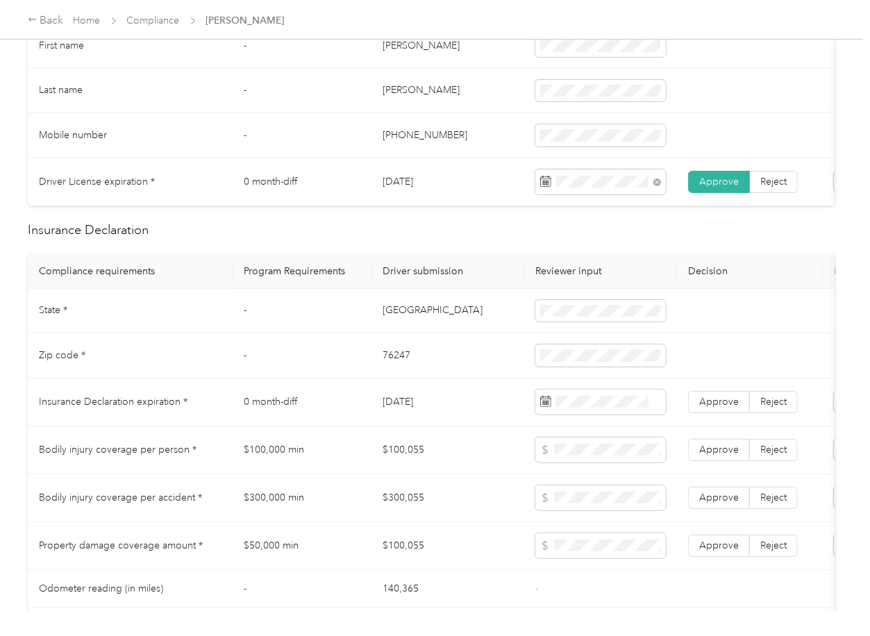
click at [389, 320] on td "[GEOGRAPHIC_DATA]" at bounding box center [448, 311] width 153 height 45
copy td "[GEOGRAPHIC_DATA]"
click at [396, 370] on td "76247" at bounding box center [448, 355] width 153 height 45
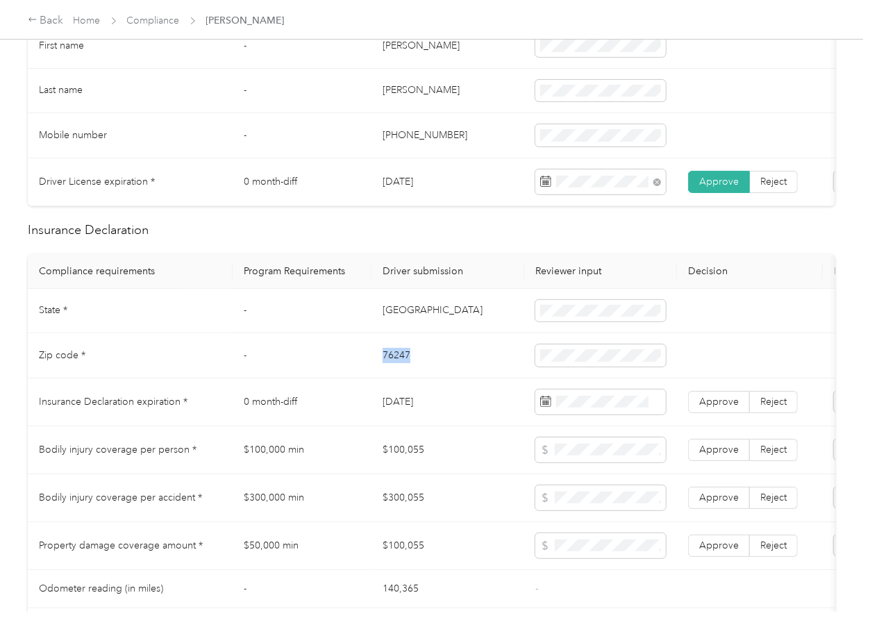
click at [396, 370] on td "76247" at bounding box center [448, 355] width 153 height 45
click at [570, 361] on span at bounding box center [601, 356] width 131 height 22
drag, startPoint x: 470, startPoint y: 402, endPoint x: 406, endPoint y: 406, distance: 64.7
click at [469, 403] on td "[DATE]" at bounding box center [448, 403] width 153 height 48
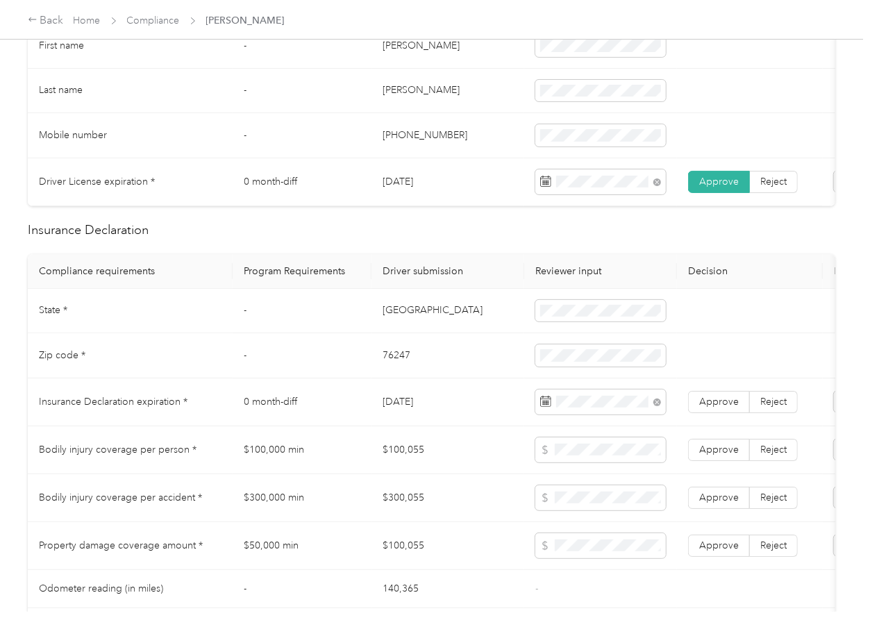
click at [397, 379] on td "76247" at bounding box center [448, 355] width 153 height 45
click at [735, 408] on span "Approve" at bounding box center [720, 402] width 40 height 12
click at [452, 379] on td "76247" at bounding box center [448, 355] width 153 height 45
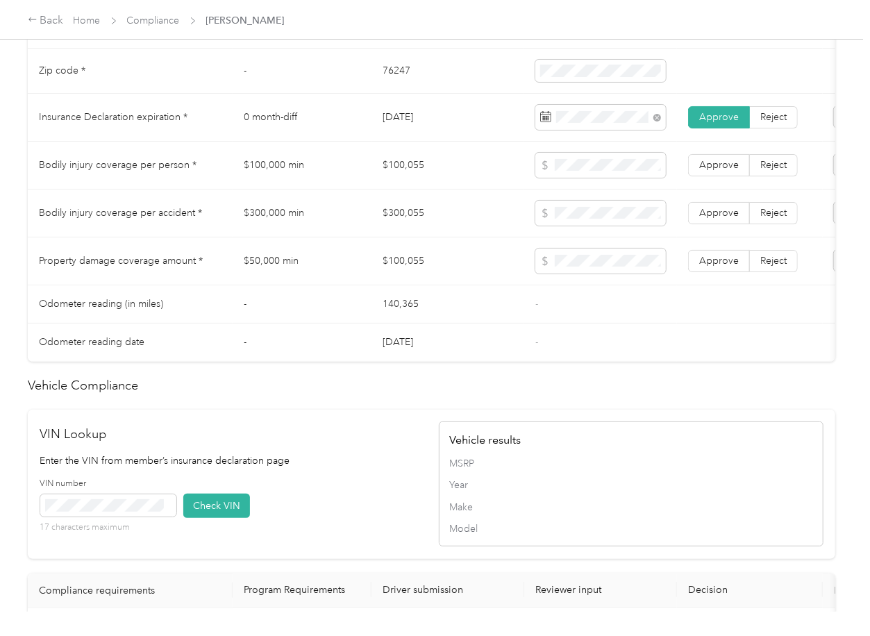
scroll to position [1112, 0]
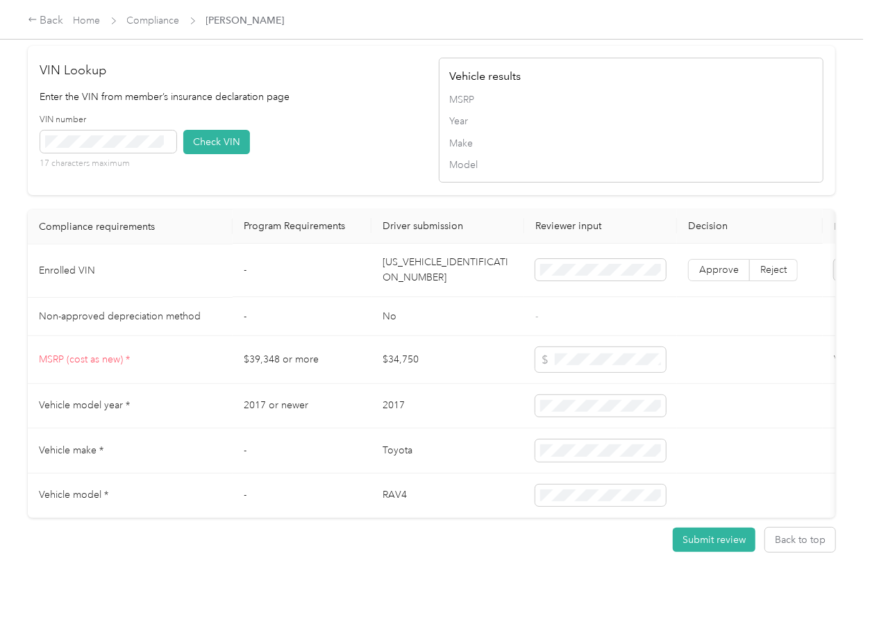
click at [454, 298] on td "[US_VEHICLE_IDENTIFICATION_NUMBER]" at bounding box center [448, 271] width 153 height 53
click at [370, 180] on div "VIN number 17 characters maximum Check VIN" at bounding box center [232, 147] width 385 height 66
drag, startPoint x: 211, startPoint y: 166, endPoint x: 484, endPoint y: 270, distance: 291.3
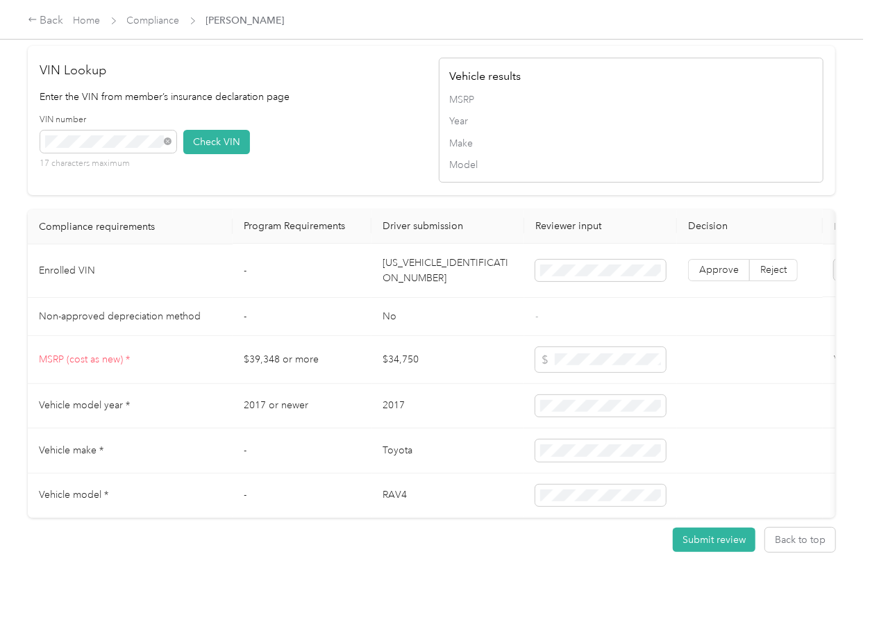
click at [212, 154] on button "Check VIN" at bounding box center [216, 142] width 67 height 24
click at [750, 282] on label "Reject" at bounding box center [774, 271] width 48 height 22
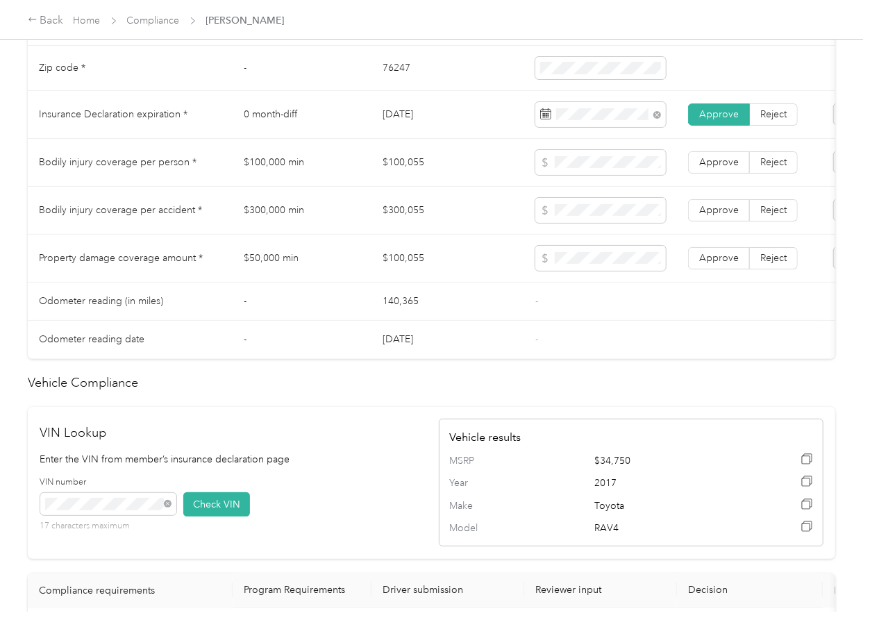
scroll to position [741, 0]
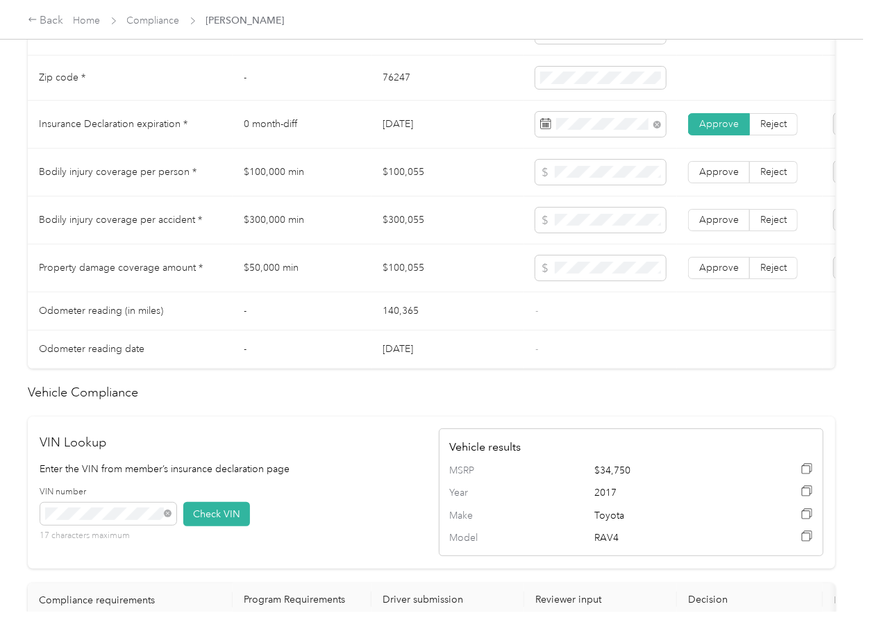
click at [395, 184] on td "$100,055" at bounding box center [448, 173] width 153 height 48
click at [402, 232] on td "$300,055" at bounding box center [448, 221] width 153 height 48
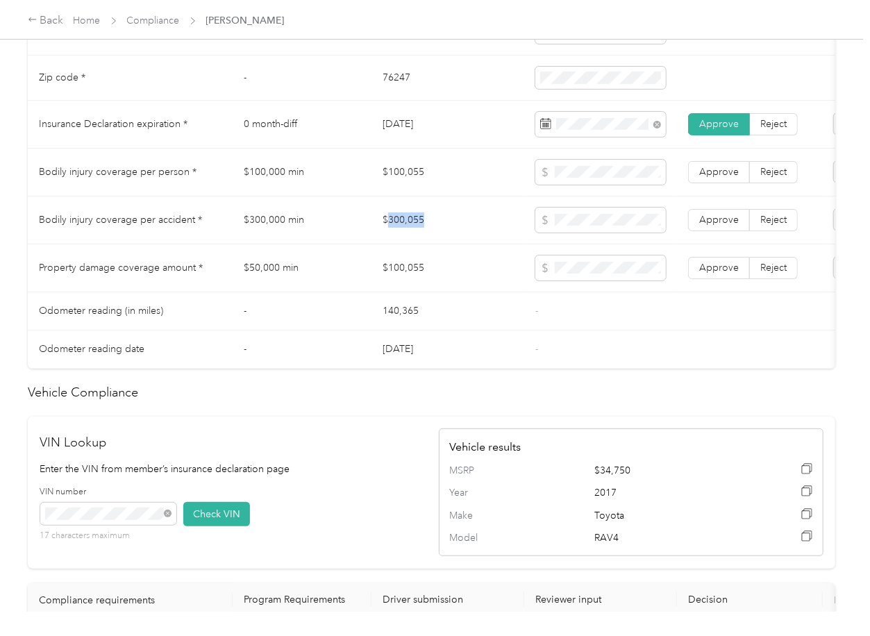
click at [402, 232] on td "$300,055" at bounding box center [448, 221] width 153 height 48
click at [719, 231] on label "Approve" at bounding box center [719, 220] width 62 height 22
click at [725, 174] on label "Approve" at bounding box center [719, 172] width 62 height 22
click at [724, 274] on span "Approve" at bounding box center [720, 268] width 40 height 12
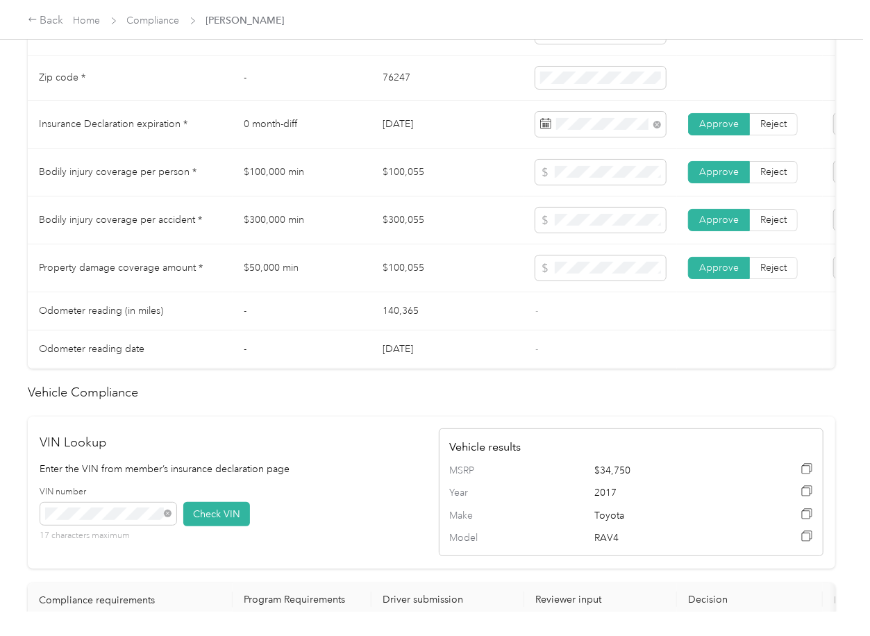
click at [383, 352] on td "[DATE]" at bounding box center [448, 350] width 153 height 38
click at [327, 278] on td "$50,000 min" at bounding box center [302, 269] width 139 height 48
click at [429, 245] on td "$300,055" at bounding box center [448, 221] width 153 height 48
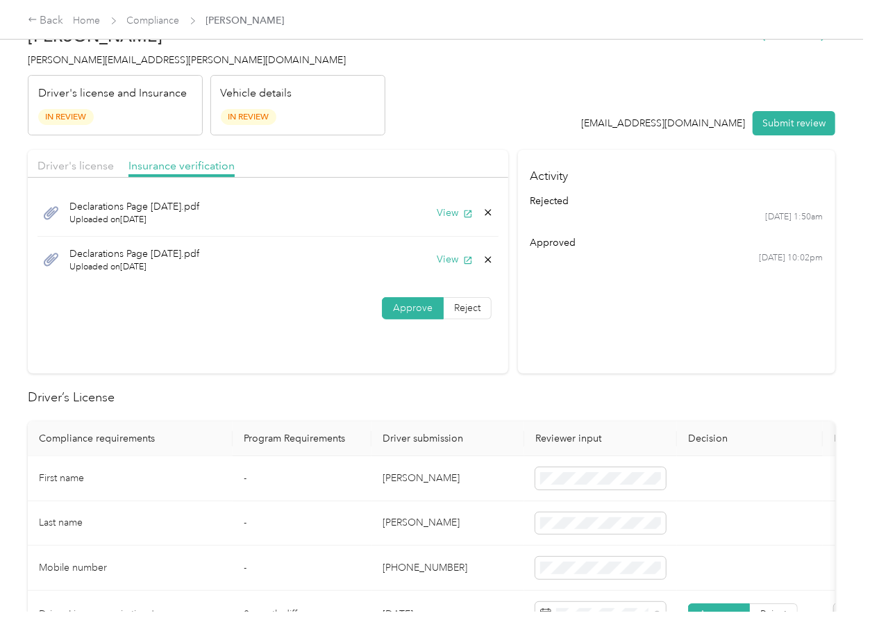
scroll to position [0, 0]
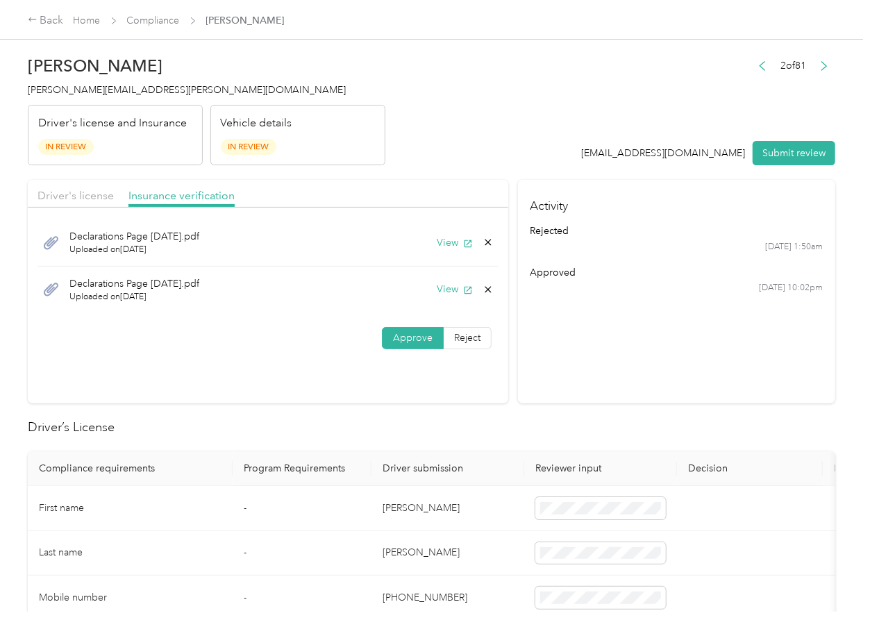
click at [483, 285] on icon at bounding box center [488, 289] width 11 height 11
click at [443, 295] on button "Yes" at bounding box center [449, 301] width 27 height 22
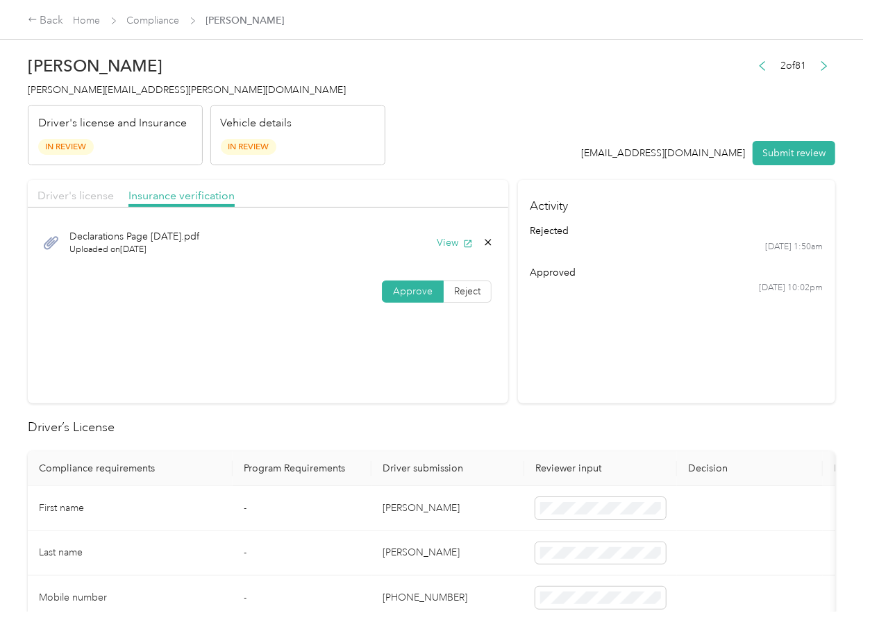
click at [90, 189] on span "Driver's license" at bounding box center [76, 195] width 76 height 13
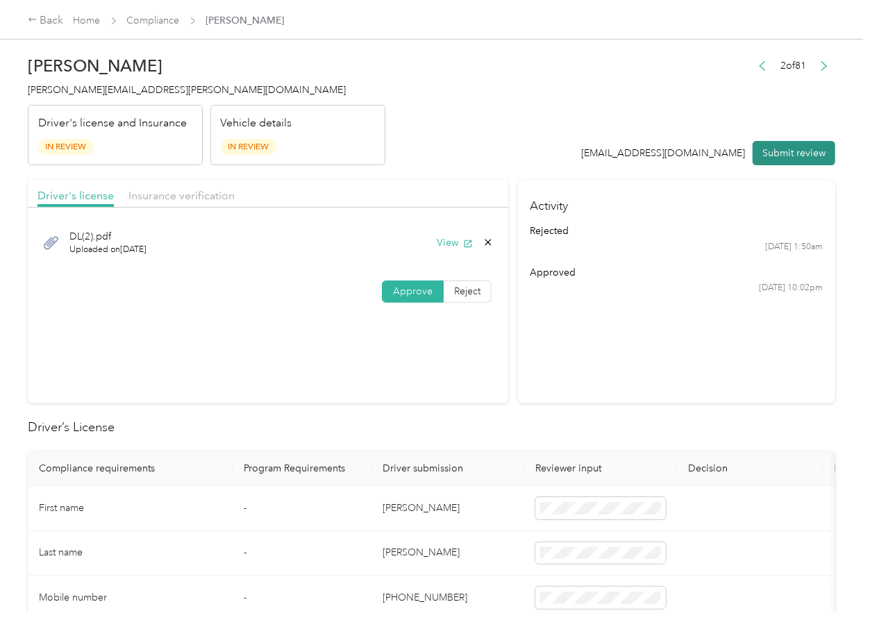
click at [791, 144] on button "Submit review" at bounding box center [794, 153] width 83 height 24
click at [134, 94] on span "[PERSON_NAME][EMAIL_ADDRESS][PERSON_NAME][DOMAIN_NAME]" at bounding box center [187, 90] width 318 height 12
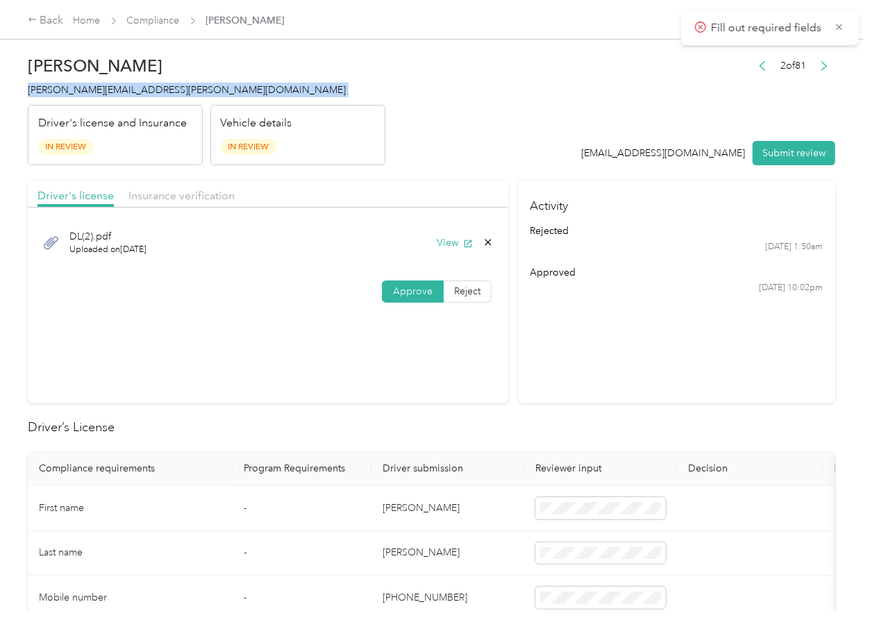
click at [134, 94] on span "[PERSON_NAME][EMAIL_ADDRESS][PERSON_NAME][DOMAIN_NAME]" at bounding box center [187, 90] width 318 height 12
click at [636, 352] on section "Activity rejected [DATE] 1:50am approved [DATE] 10:02pm" at bounding box center [676, 292] width 317 height 224
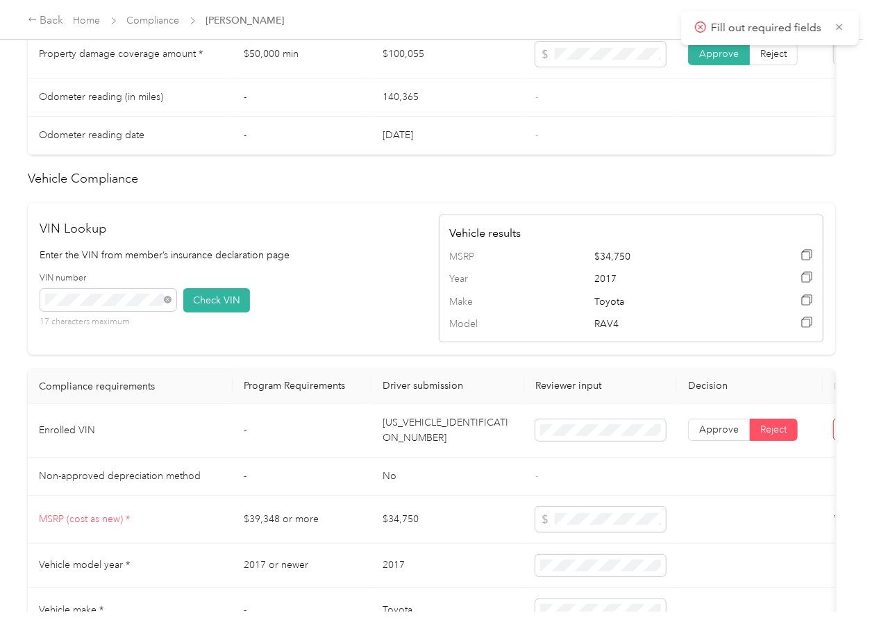
scroll to position [1170, 0]
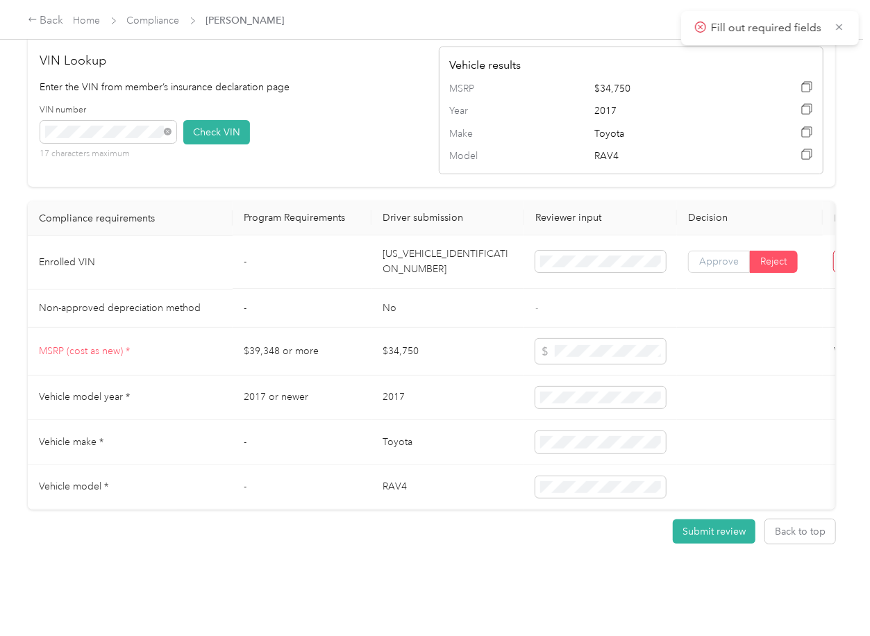
click at [716, 256] on span "Approve" at bounding box center [720, 262] width 40 height 12
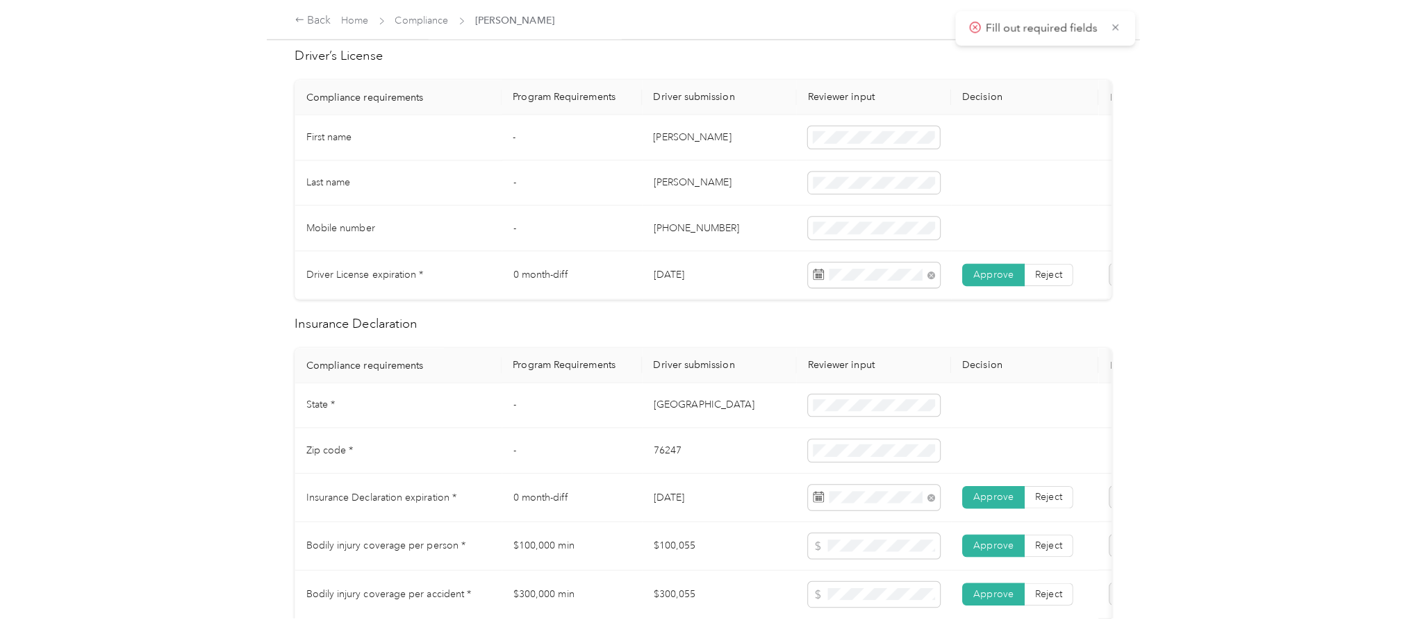
scroll to position [0, 0]
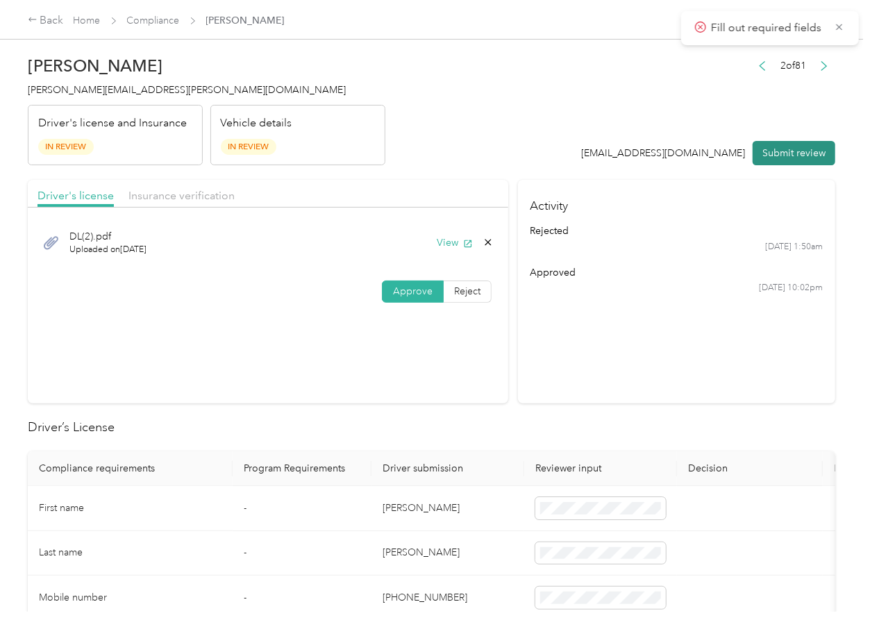
click at [765, 151] on button "Submit review" at bounding box center [794, 153] width 83 height 24
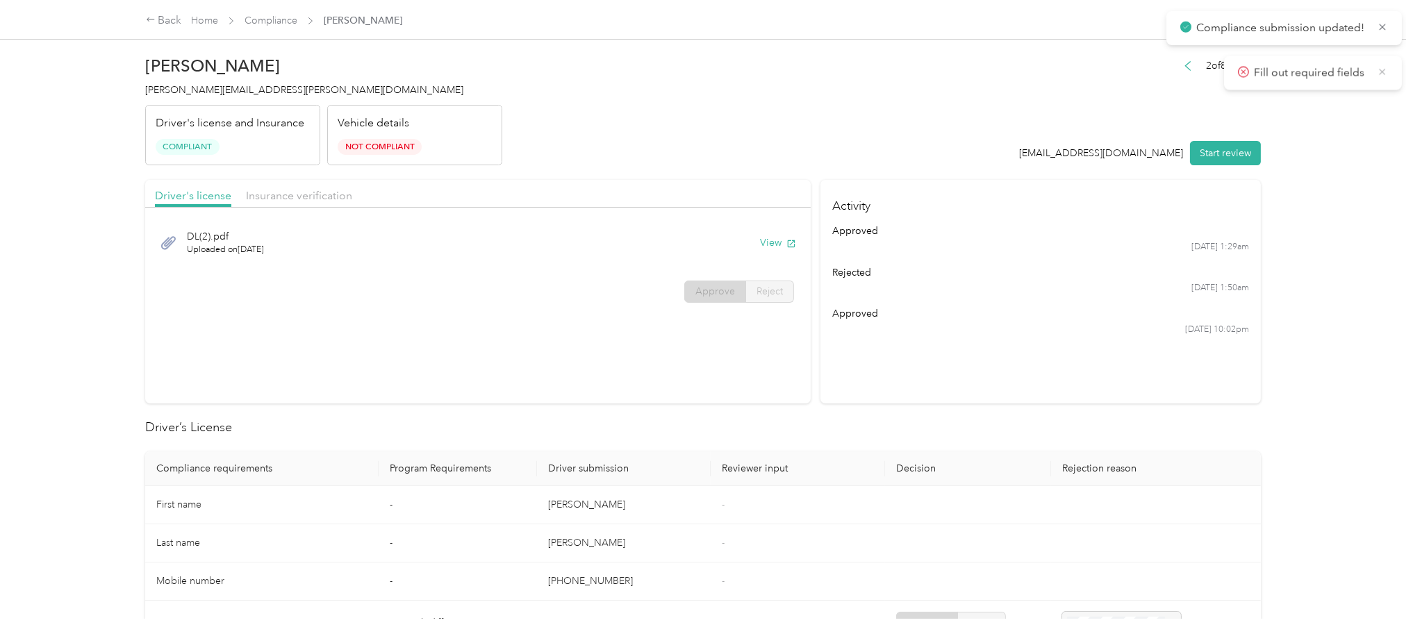
click at [870, 72] on icon at bounding box center [1383, 72] width 6 height 6
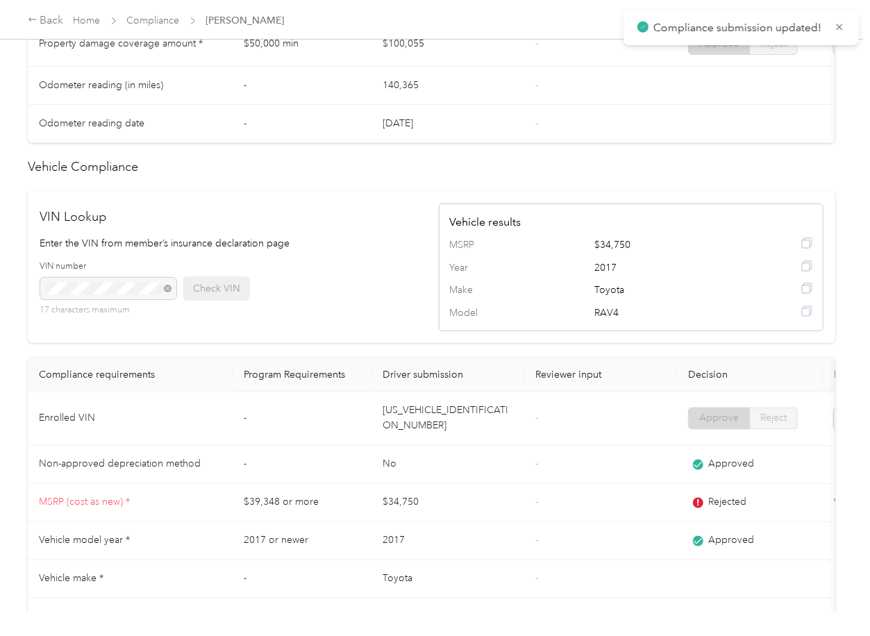
scroll to position [1093, 0]
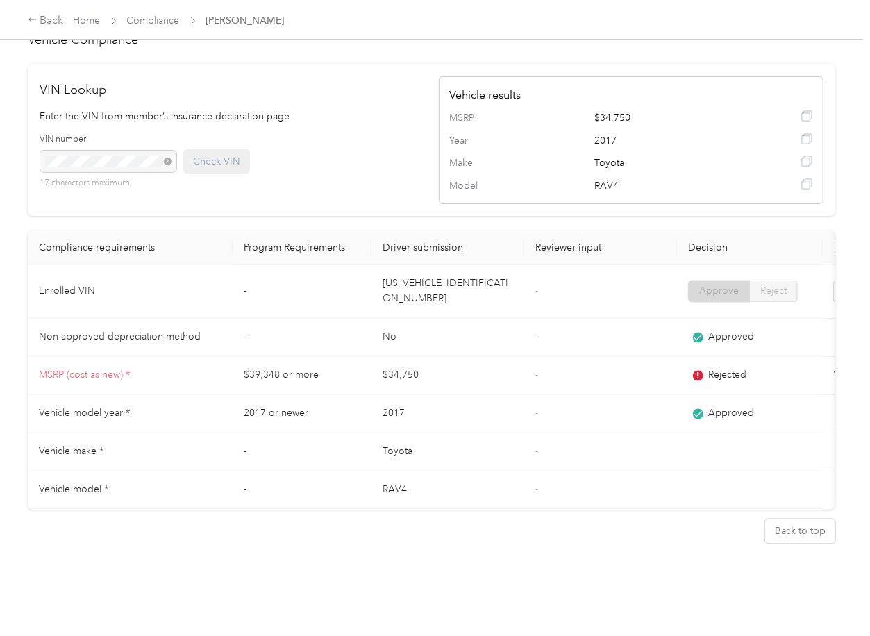
click at [438, 265] on td "[US_VEHICLE_IDENTIFICATION_NUMBER]" at bounding box center [448, 291] width 153 height 53
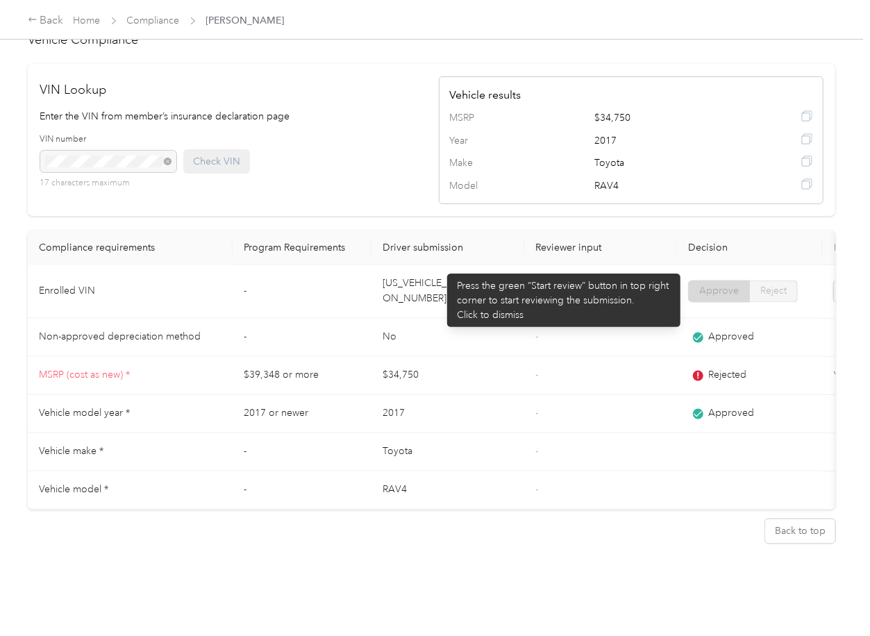
click at [501, 320] on td "No" at bounding box center [448, 338] width 153 height 38
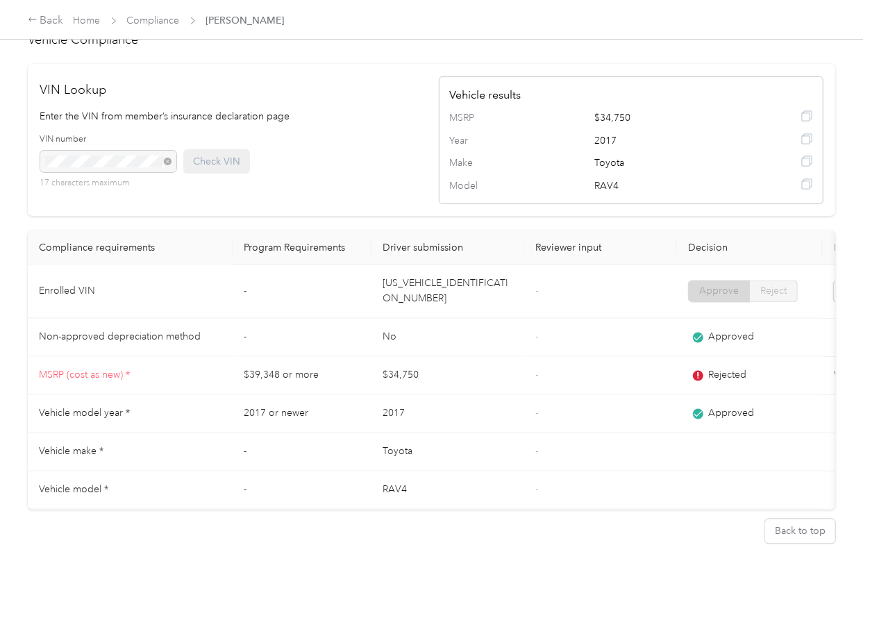
click at [584, 357] on td "-" at bounding box center [601, 376] width 153 height 38
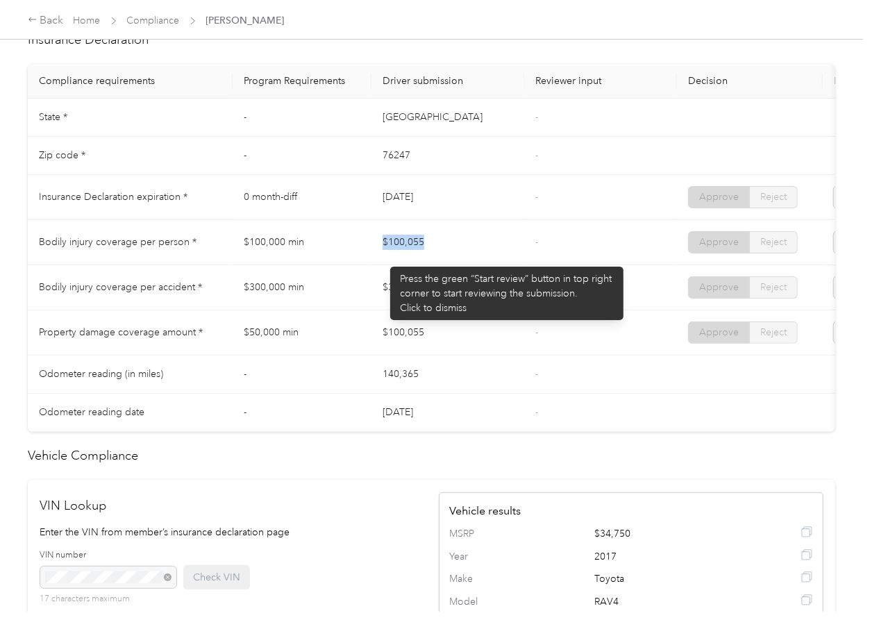
drag, startPoint x: 383, startPoint y: 260, endPoint x: 446, endPoint y: 254, distance: 62.8
click at [446, 254] on td "$100,055" at bounding box center [448, 242] width 153 height 45
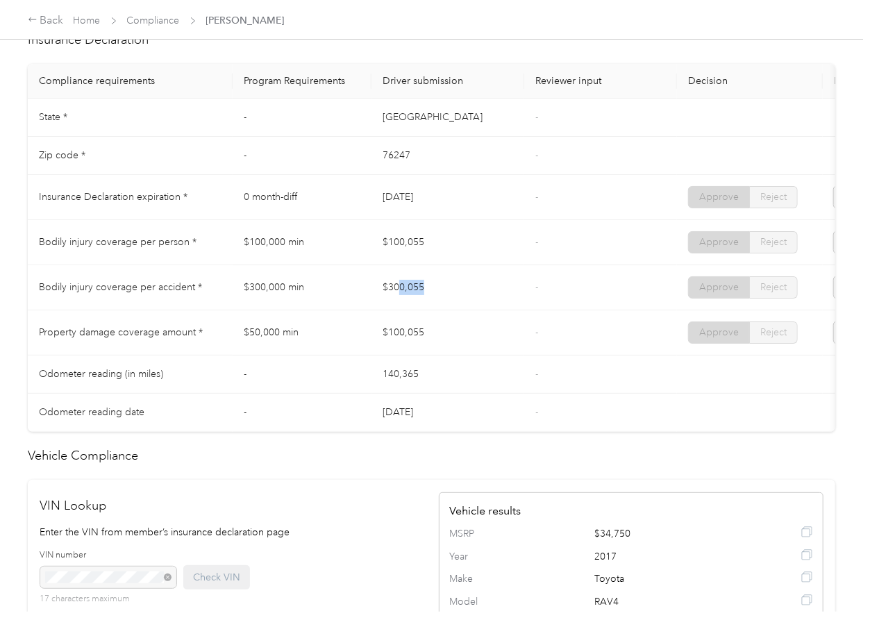
drag, startPoint x: 401, startPoint y: 292, endPoint x: 484, endPoint y: 298, distance: 83.6
click at [484, 298] on td "$300,055" at bounding box center [448, 287] width 153 height 45
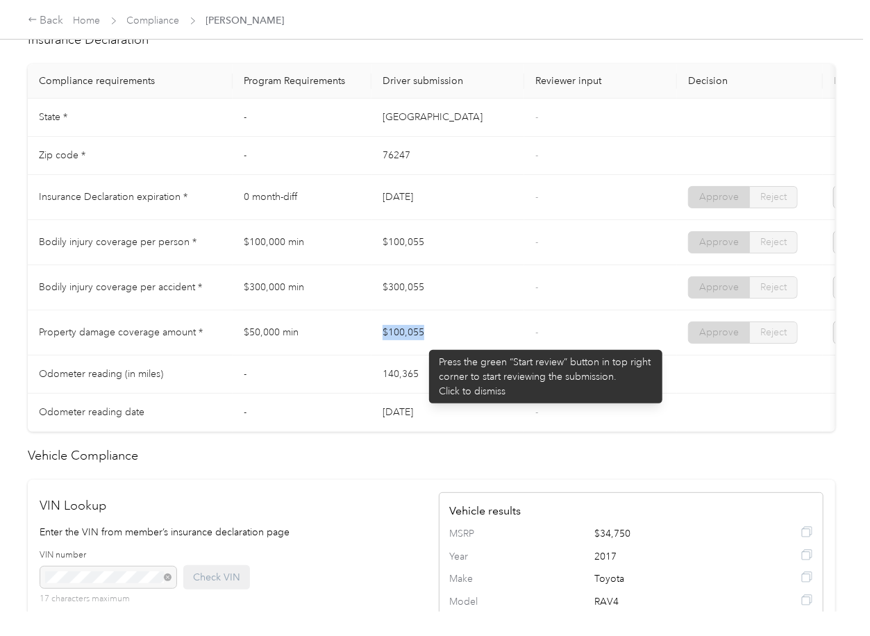
drag, startPoint x: 381, startPoint y: 348, endPoint x: 486, endPoint y: 339, distance: 105.3
click at [486, 339] on td "$100,055" at bounding box center [448, 333] width 153 height 45
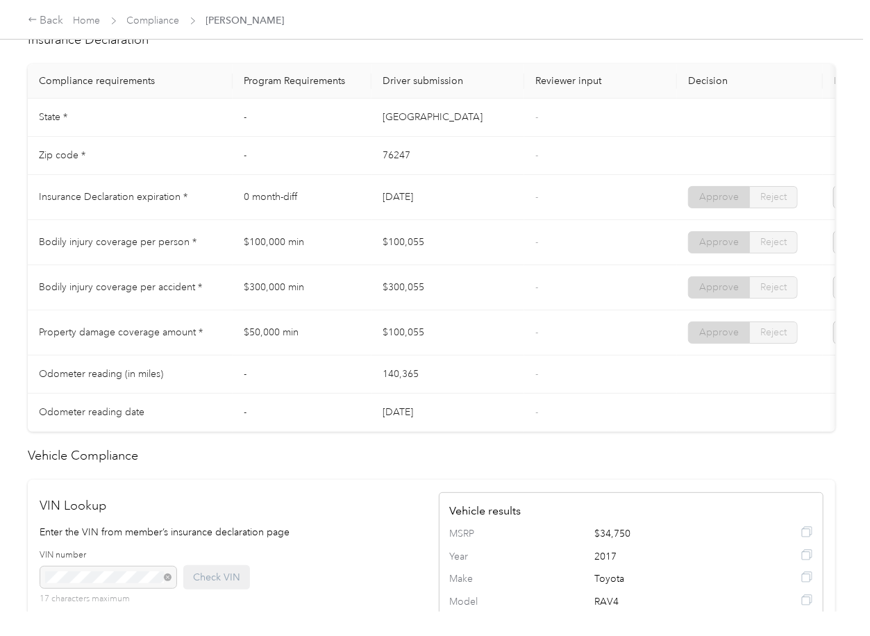
click at [547, 354] on td "-" at bounding box center [601, 333] width 153 height 45
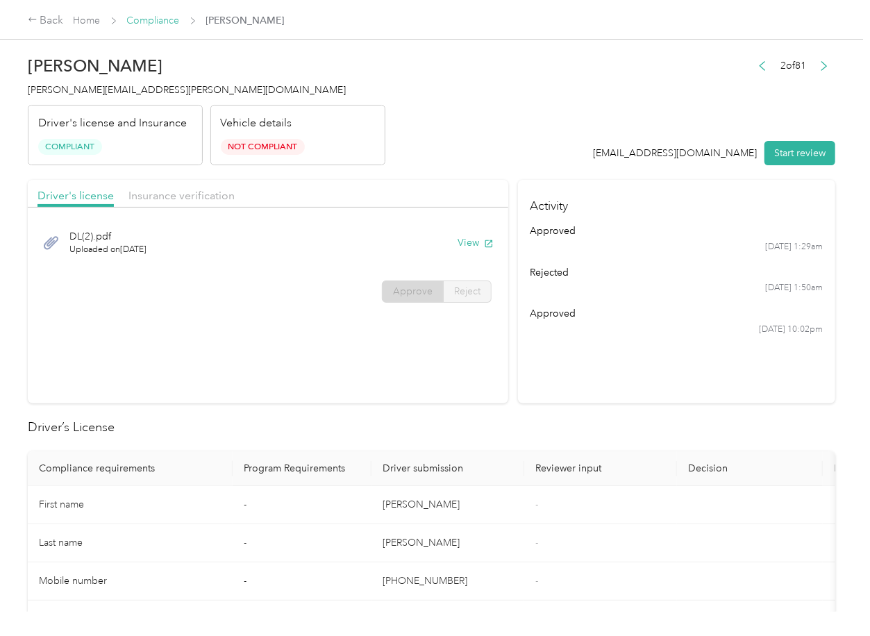
click at [153, 19] on link "Compliance" at bounding box center [153, 21] width 53 height 12
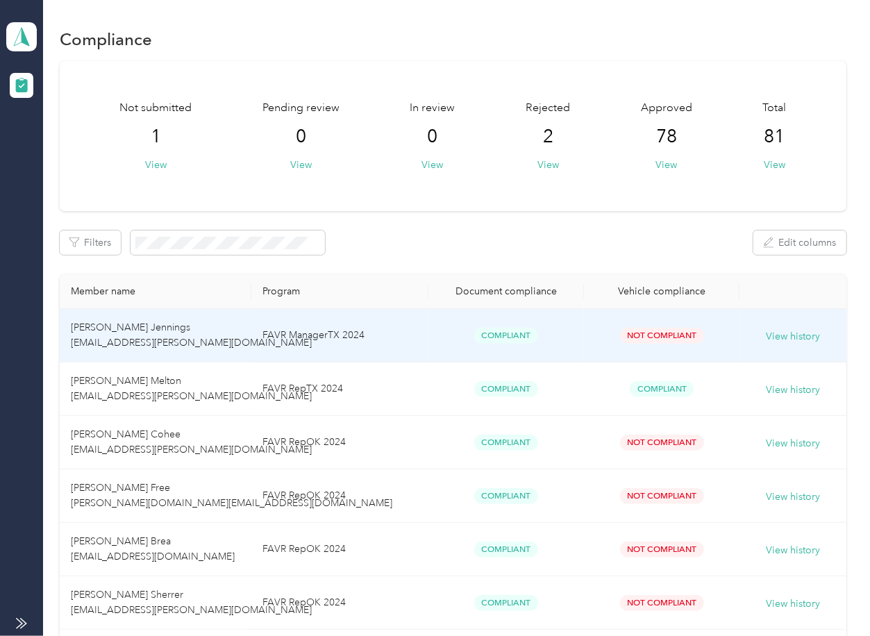
click at [465, 233] on div "Filters Edit columns" at bounding box center [453, 243] width 786 height 24
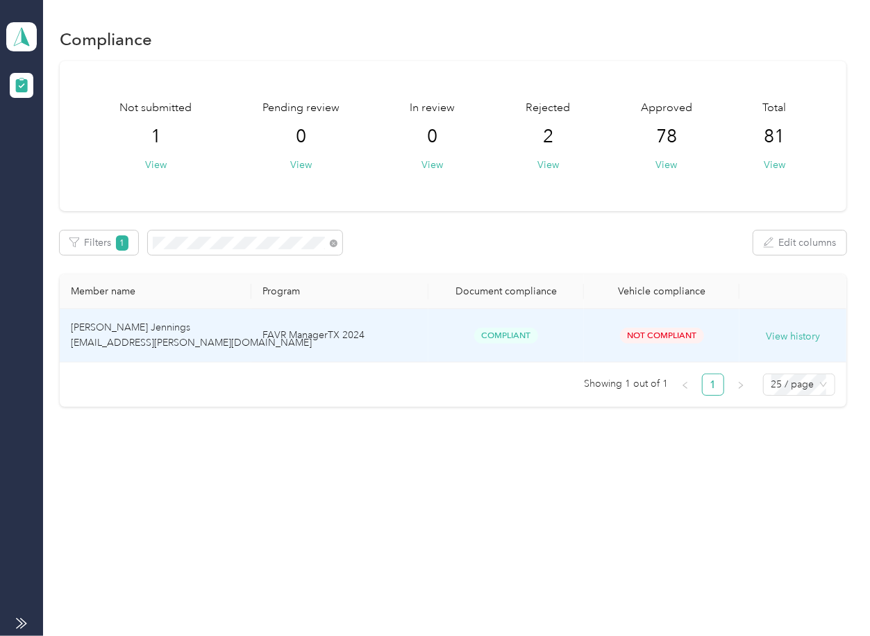
click at [213, 340] on td "[PERSON_NAME] Jennings [EMAIL_ADDRESS][PERSON_NAME][DOMAIN_NAME]" at bounding box center [155, 335] width 191 height 53
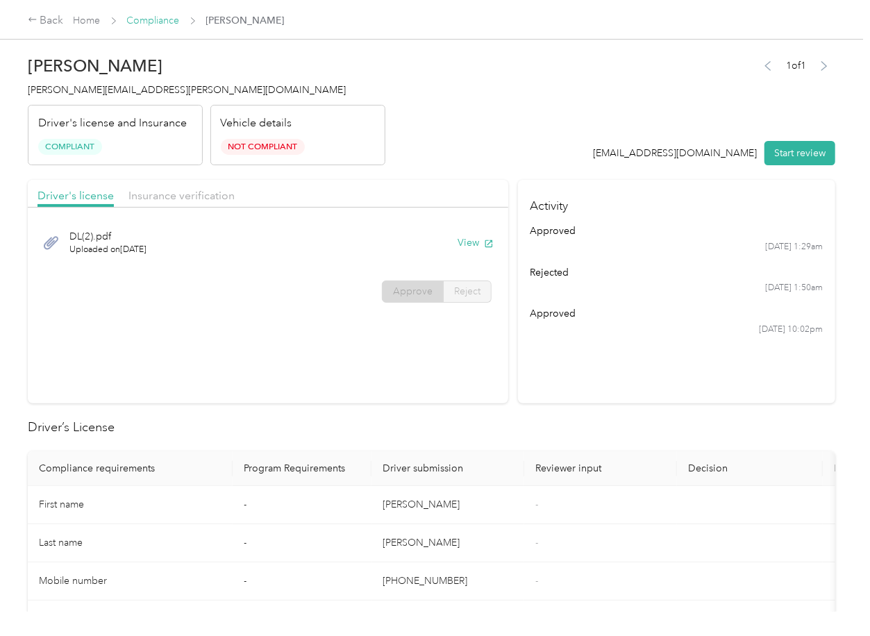
click at [160, 15] on link "Compliance" at bounding box center [153, 21] width 53 height 12
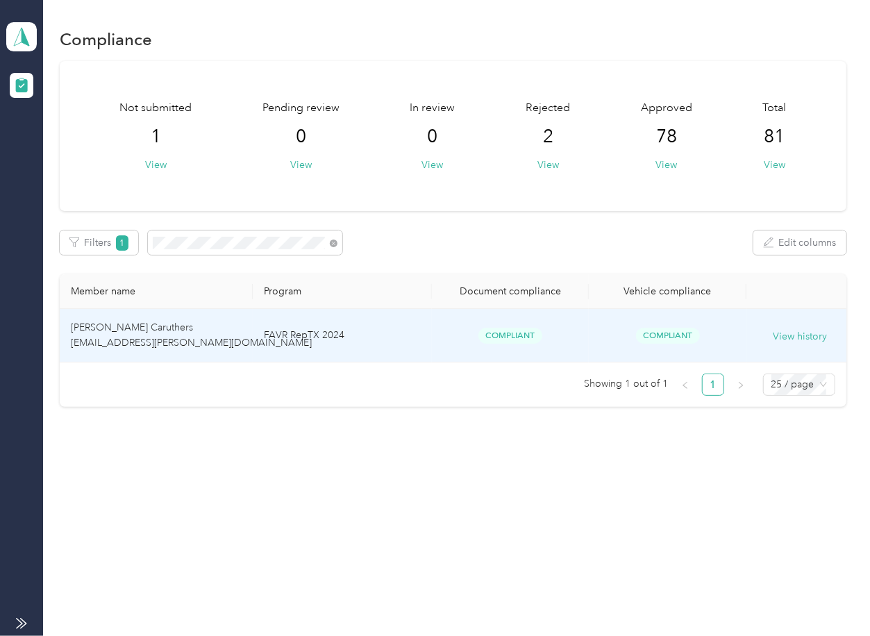
click at [187, 354] on td "[PERSON_NAME] Caruthers [EMAIL_ADDRESS][PERSON_NAME][DOMAIN_NAME]" at bounding box center [156, 335] width 193 height 53
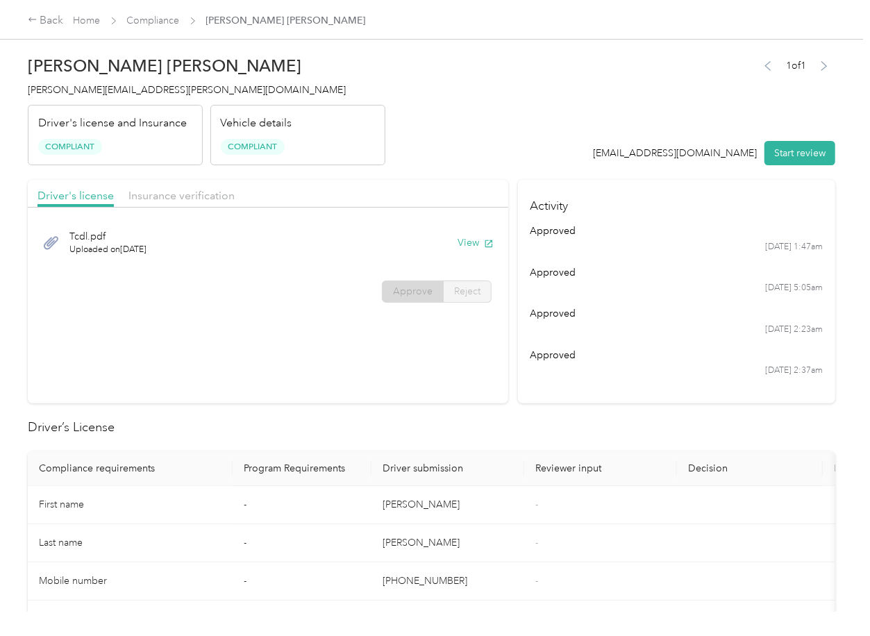
click at [610, 370] on div "[DATE] 2:37am" at bounding box center [677, 371] width 293 height 13
click at [463, 242] on button "View" at bounding box center [476, 243] width 36 height 15
drag, startPoint x: 356, startPoint y: 197, endPoint x: 238, endPoint y: 197, distance: 118.8
click at [356, 197] on div "Driver's license Insurance verification" at bounding box center [268, 194] width 481 height 28
click at [201, 197] on span "Insurance verification" at bounding box center [182, 195] width 106 height 13
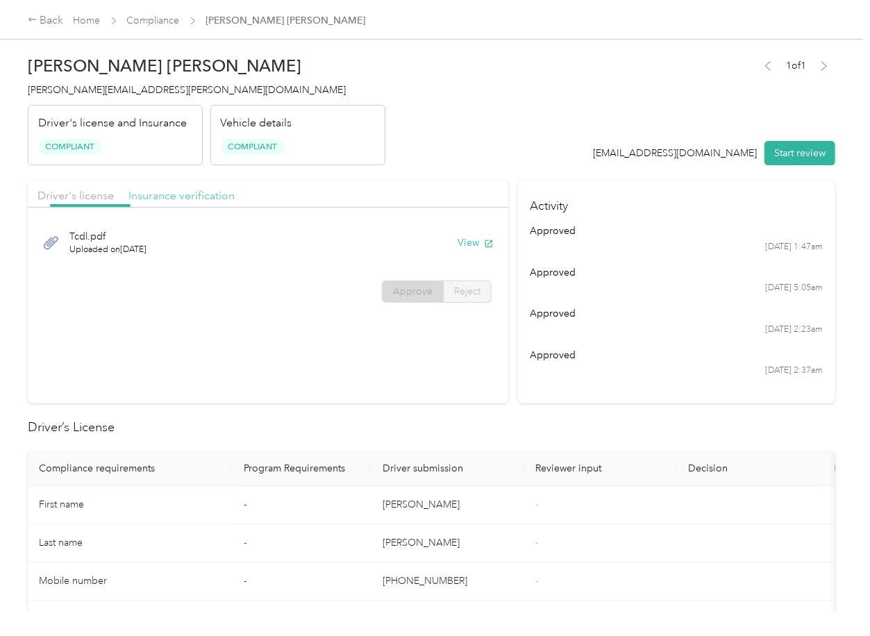
click at [201, 197] on span "Insurance verification" at bounding box center [182, 195] width 106 height 13
click at [464, 245] on button "View" at bounding box center [476, 243] width 36 height 15
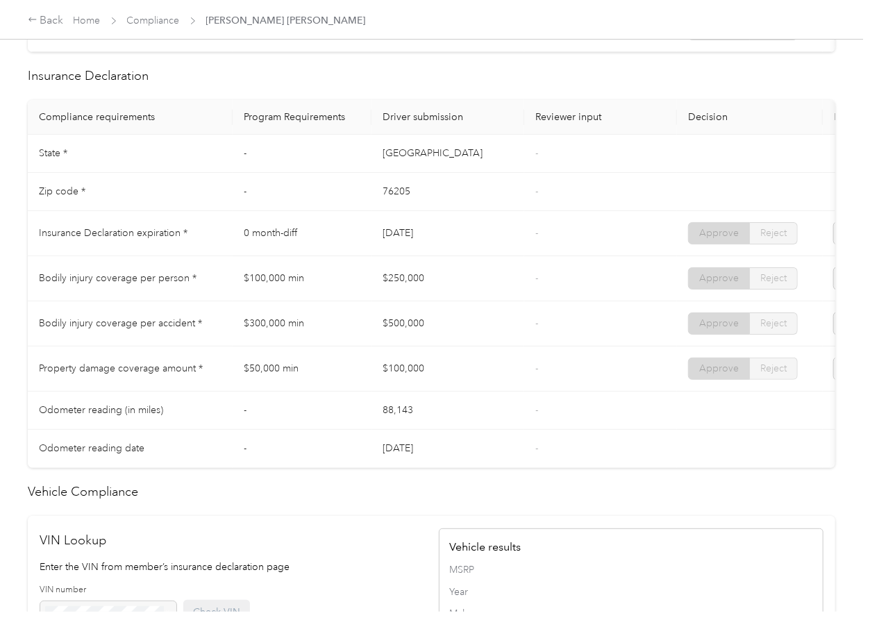
scroll to position [1091, 0]
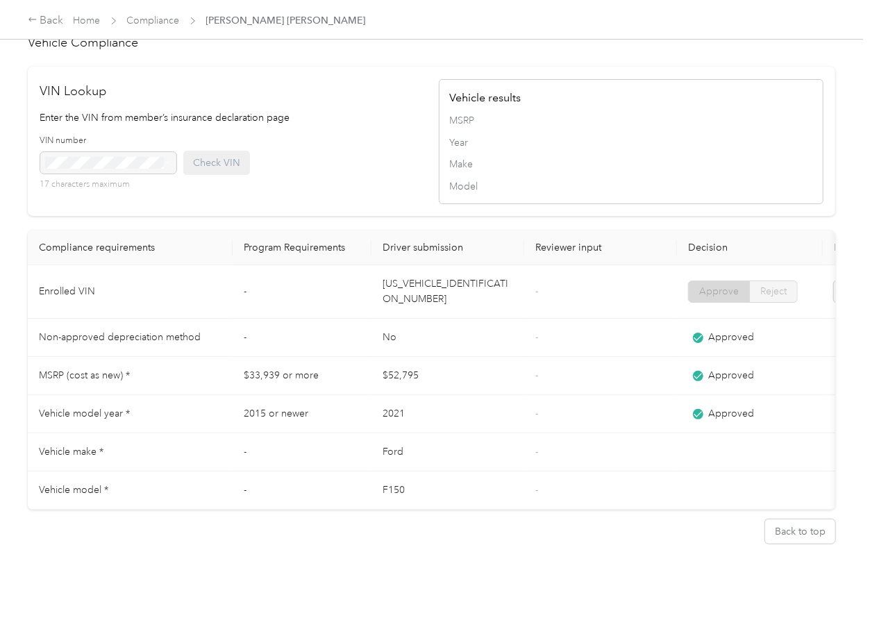
click at [441, 274] on td "[US_VEHICLE_IDENTIFICATION_NUMBER]" at bounding box center [448, 291] width 153 height 53
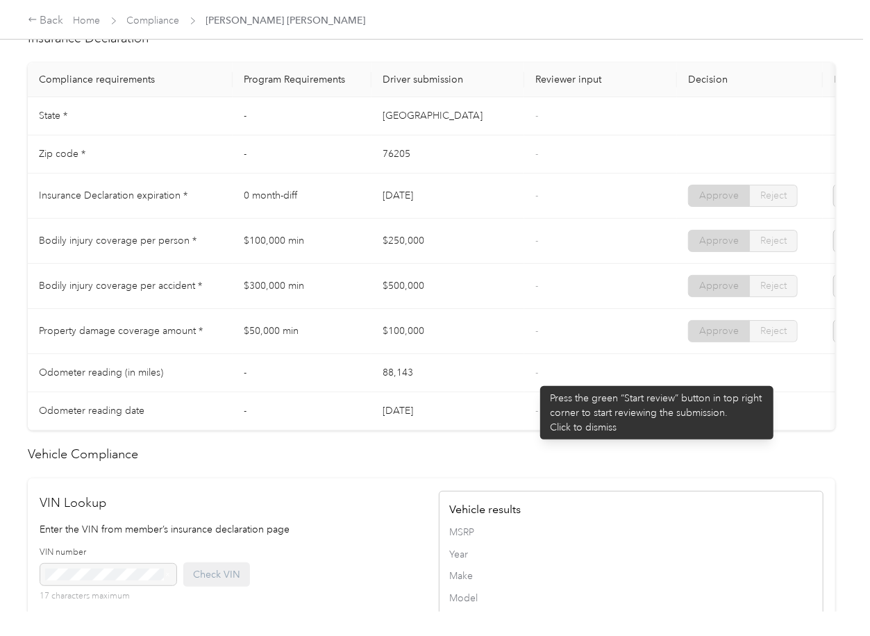
scroll to position [627, 0]
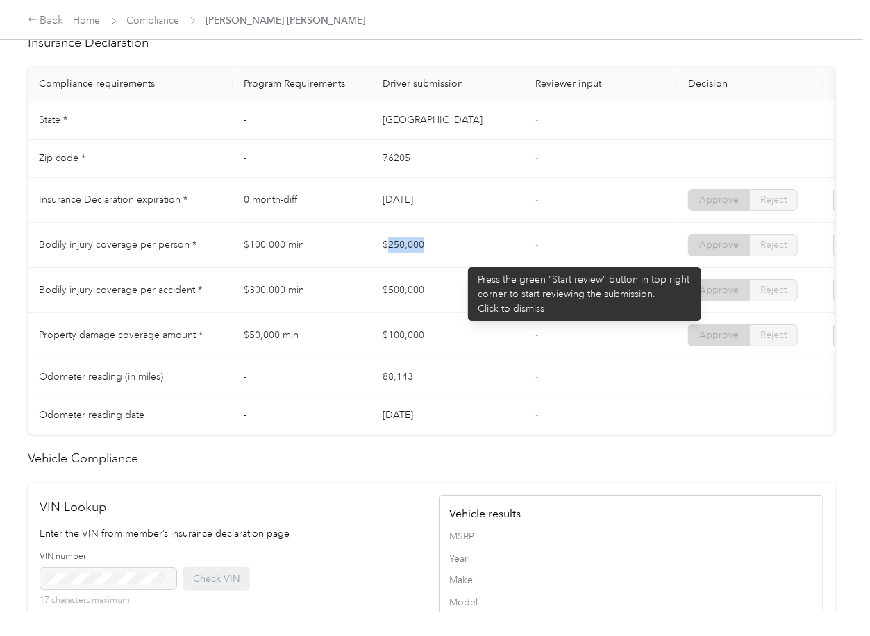
drag, startPoint x: 454, startPoint y: 261, endPoint x: 424, endPoint y: 286, distance: 39.5
click at [461, 263] on td "$250,000" at bounding box center [448, 245] width 153 height 45
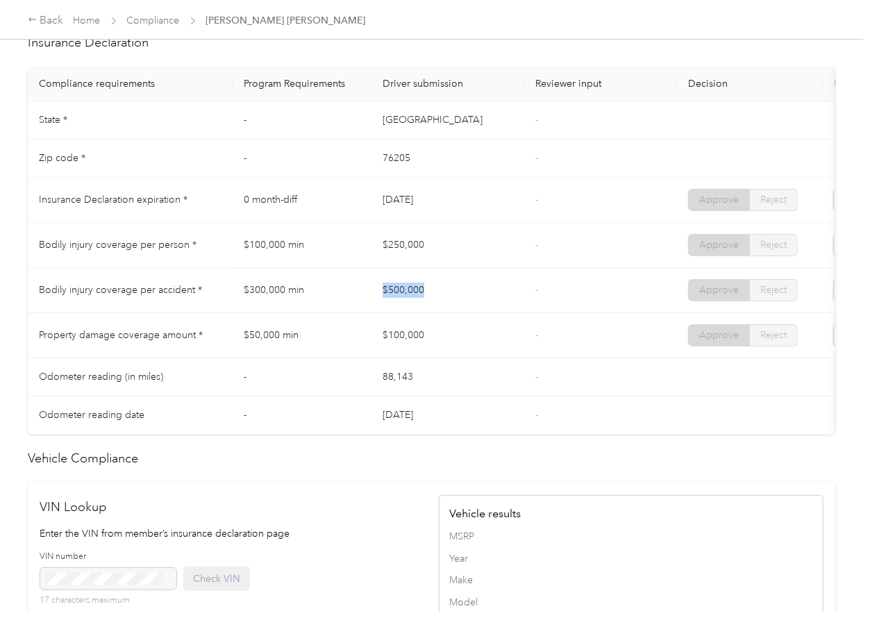
drag, startPoint x: 374, startPoint y: 303, endPoint x: 431, endPoint y: 303, distance: 56.3
click at [431, 303] on td "$500,000" at bounding box center [448, 290] width 153 height 45
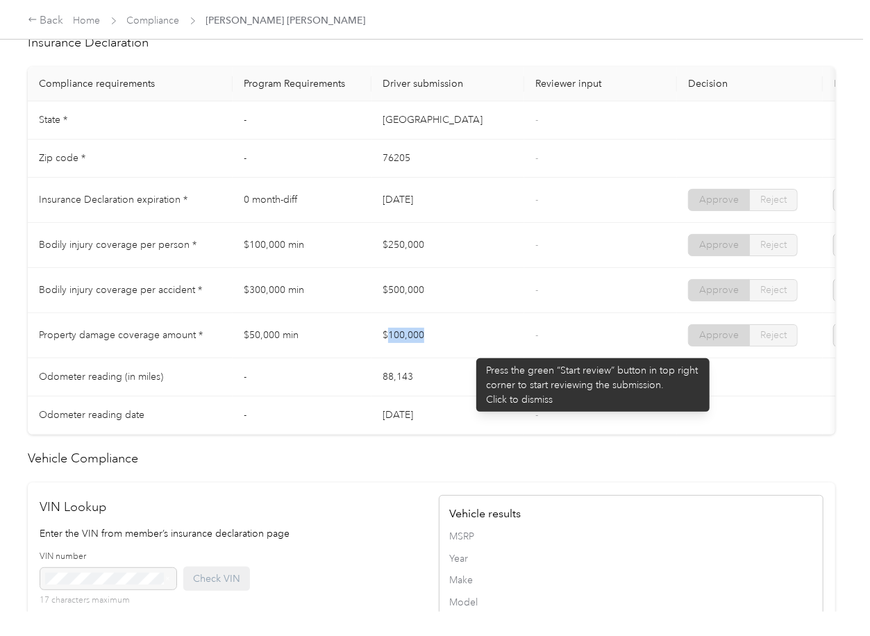
drag, startPoint x: 389, startPoint y: 349, endPoint x: 470, endPoint y: 352, distance: 80.6
click at [470, 352] on td "$100,000" at bounding box center [448, 335] width 153 height 45
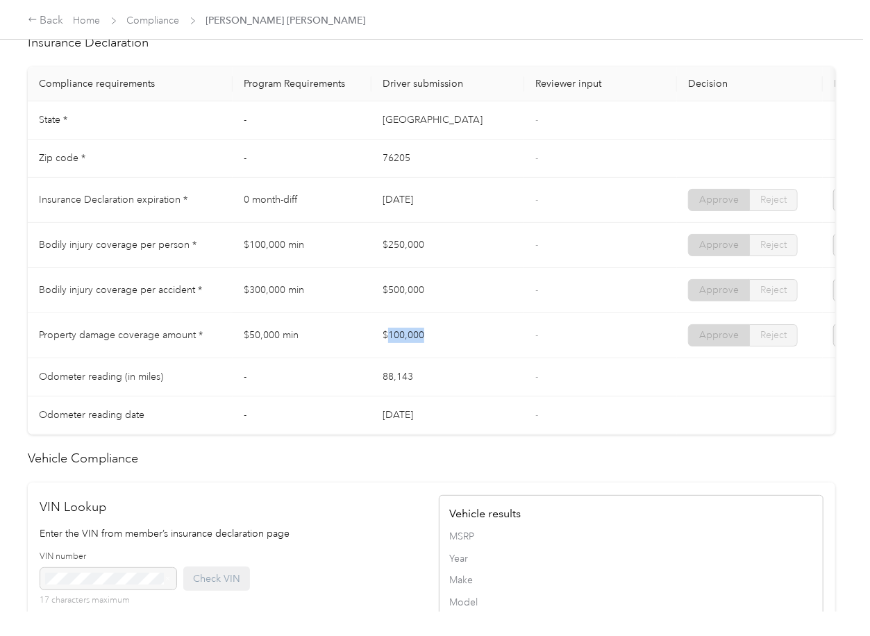
click at [510, 340] on td "$100,000" at bounding box center [448, 335] width 153 height 45
click at [147, 22] on link "Compliance" at bounding box center [153, 21] width 53 height 12
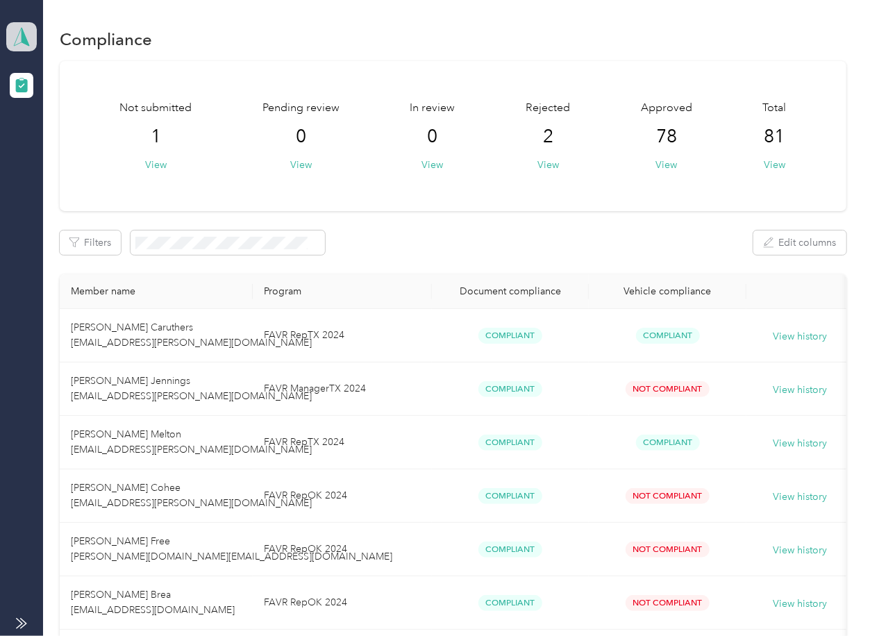
click at [33, 36] on span at bounding box center [21, 36] width 31 height 29
click at [56, 148] on div "Log out" at bounding box center [44, 145] width 53 height 15
